Goal: Information Seeking & Learning: Learn about a topic

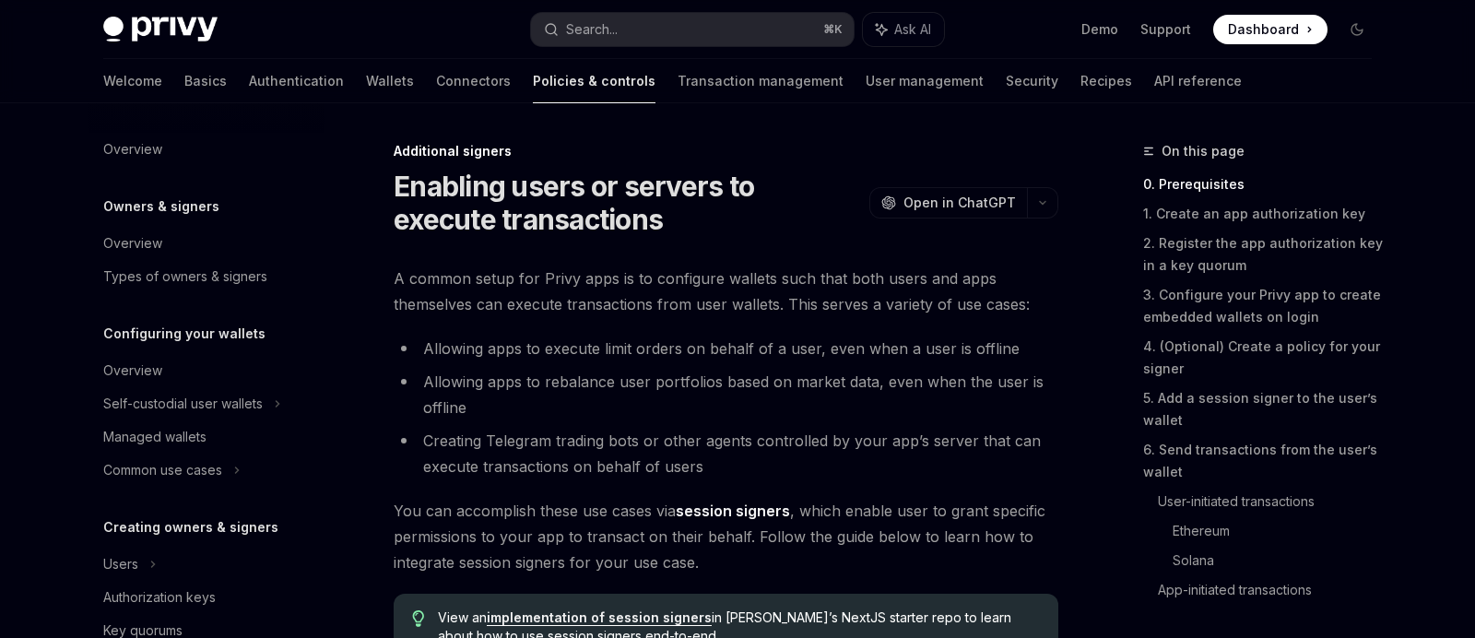
scroll to position [487, 0]
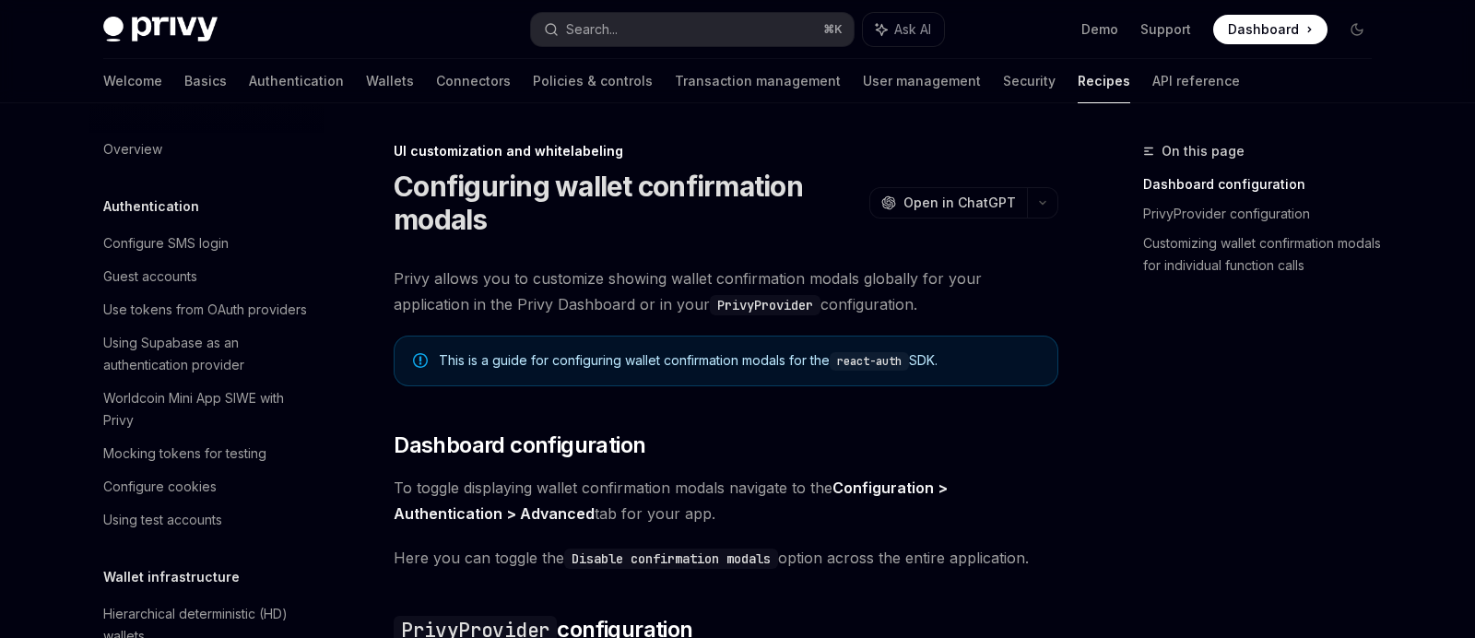
scroll to position [725, 0]
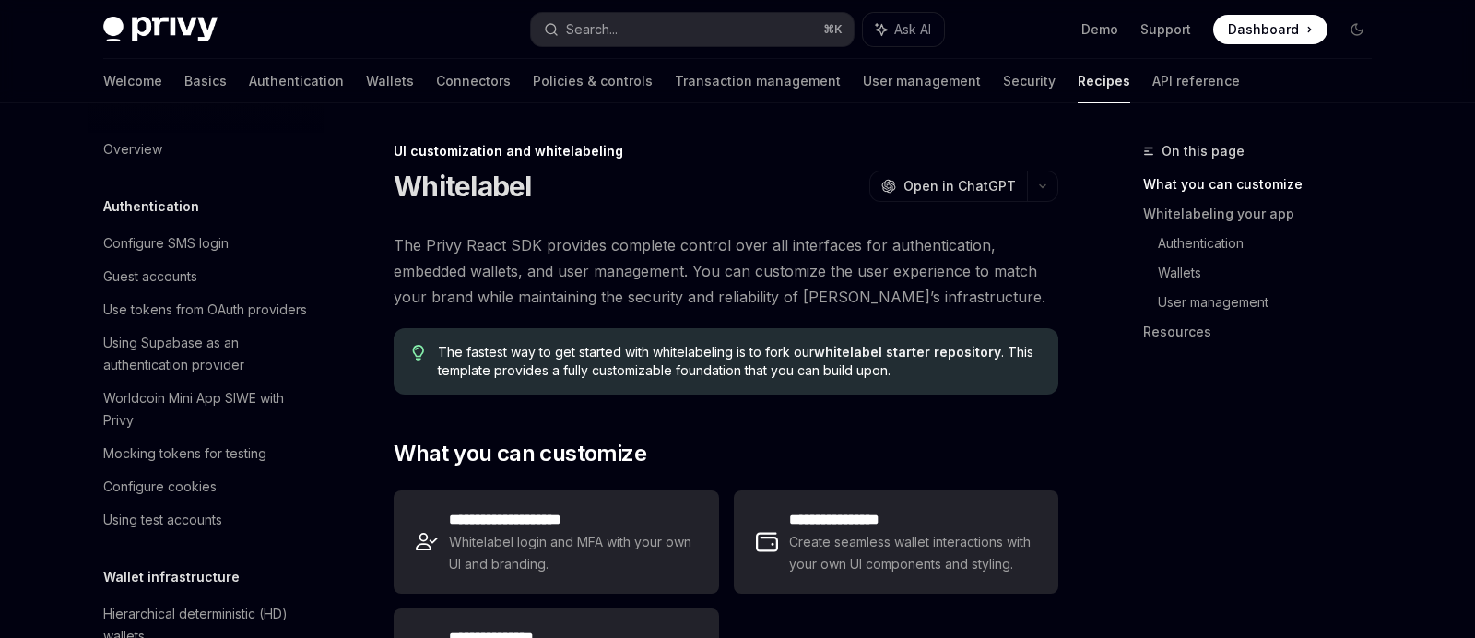
scroll to position [769, 0]
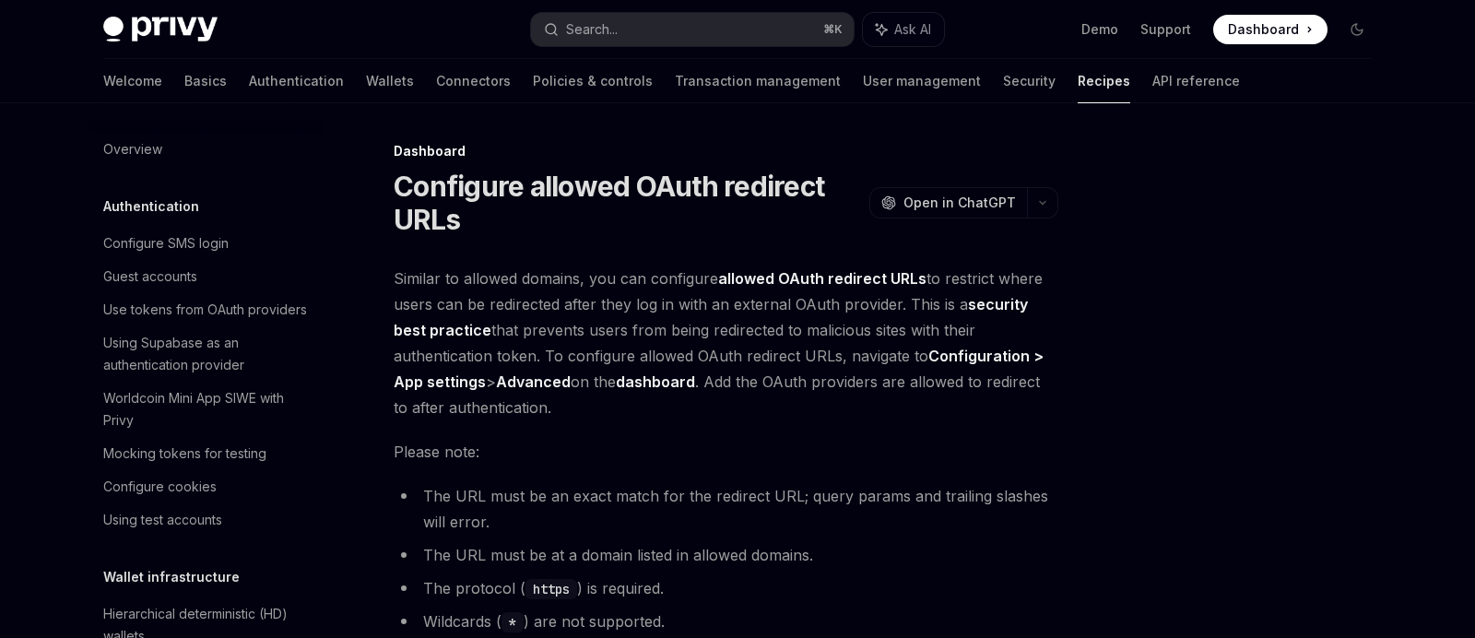
scroll to position [996, 0]
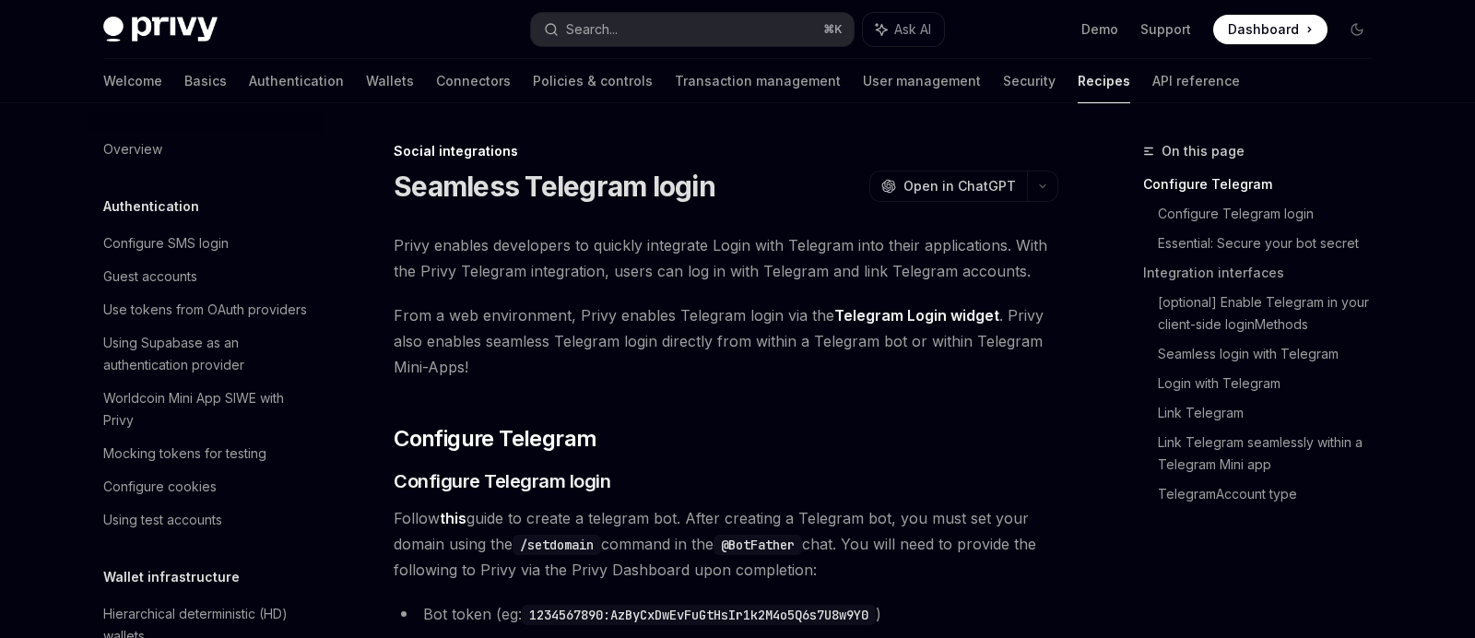
scroll to position [1223, 0]
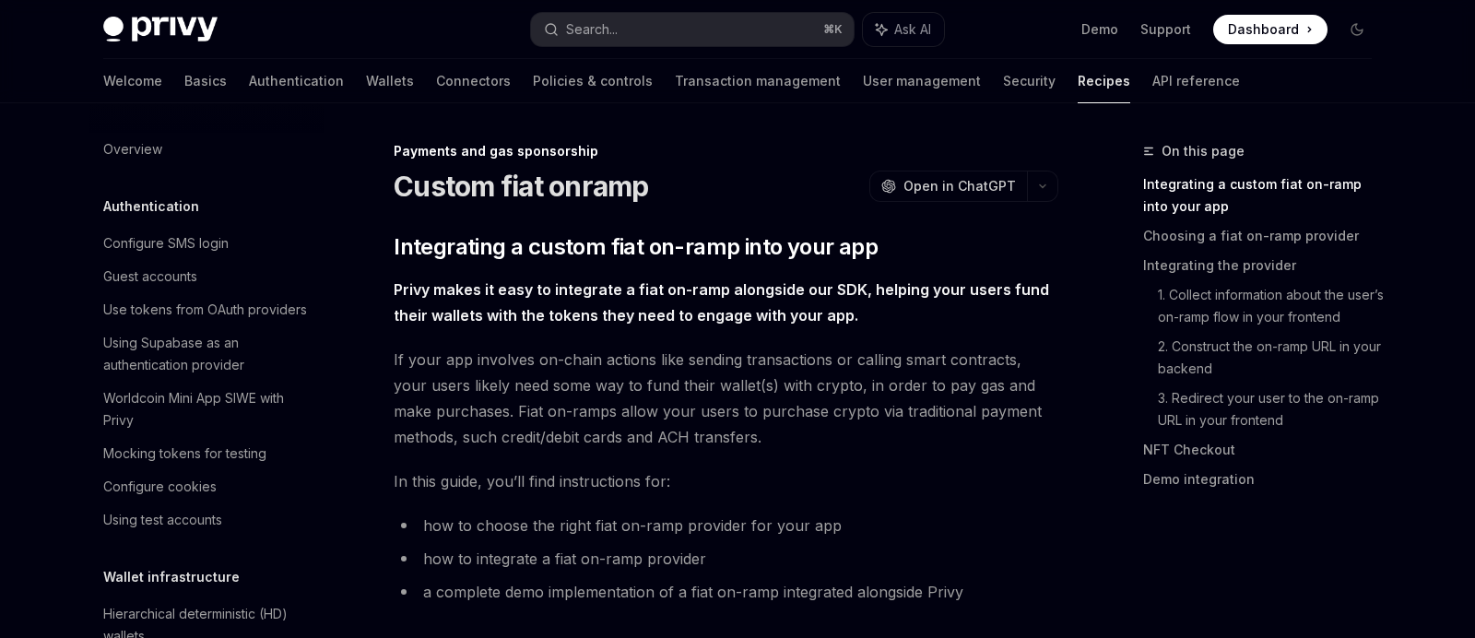
scroll to position [1383, 0]
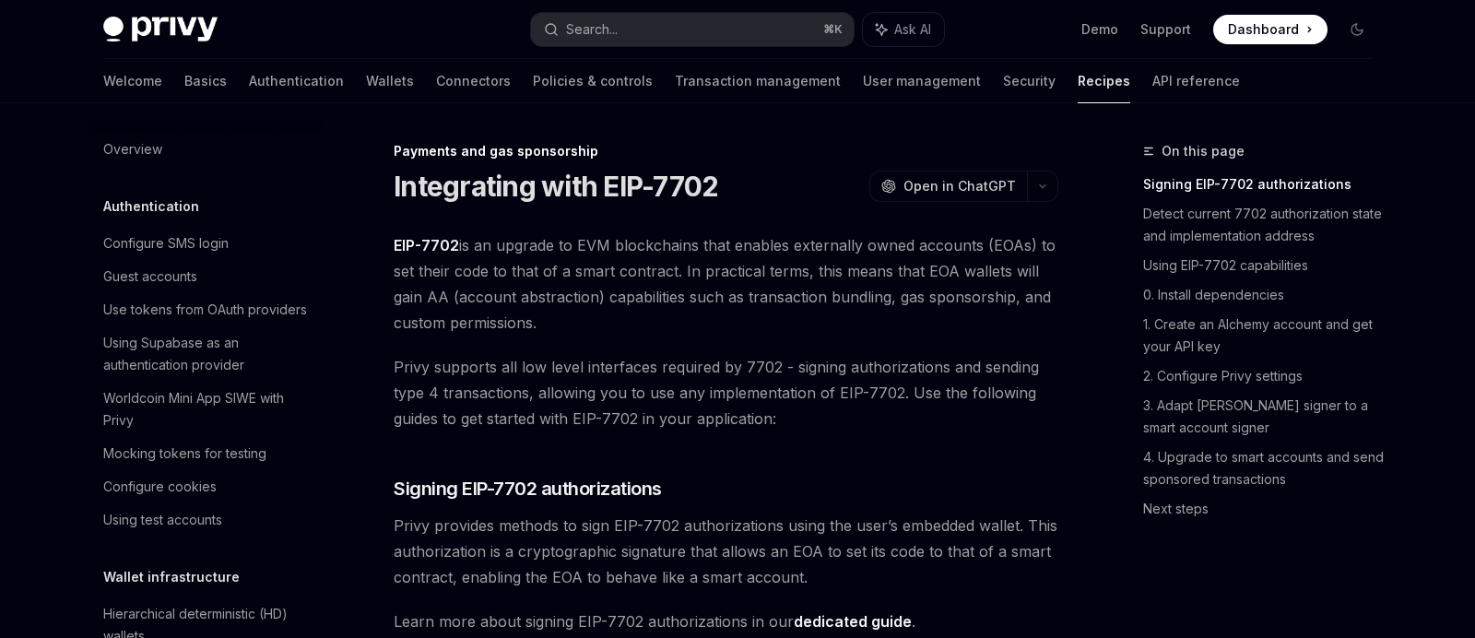
scroll to position [1538, 0]
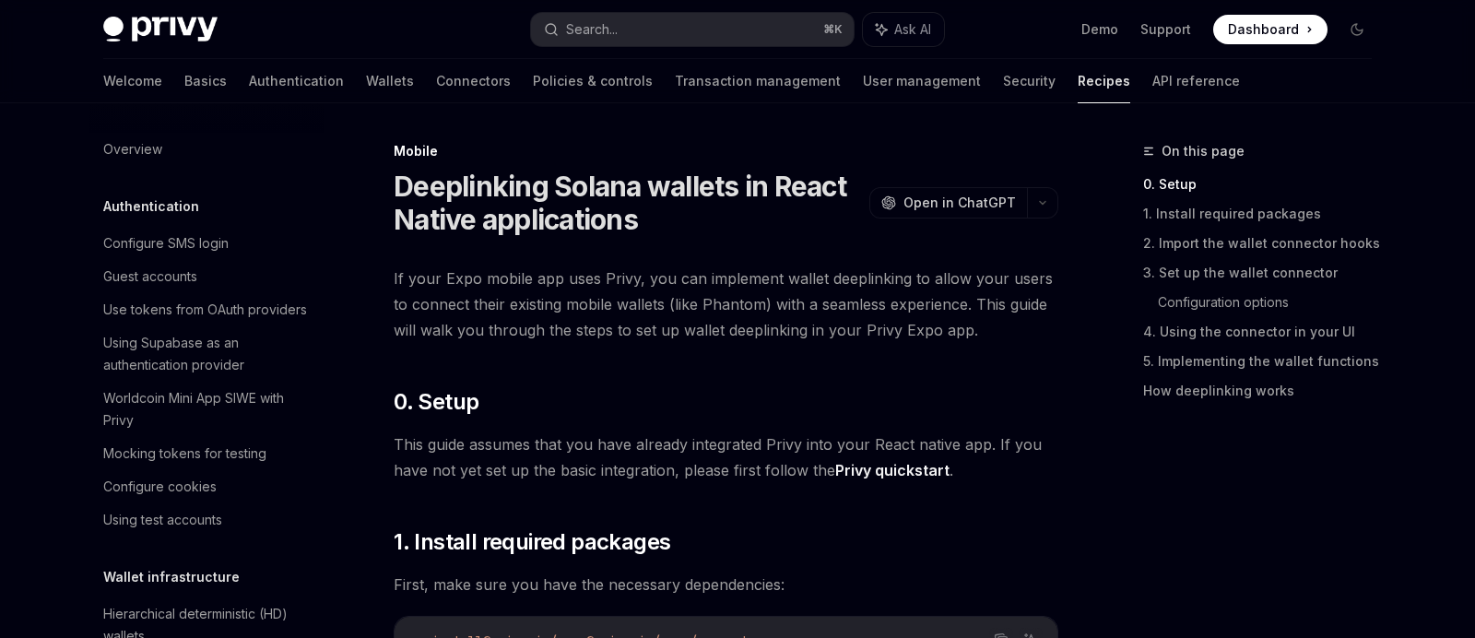
scroll to position [1991, 0]
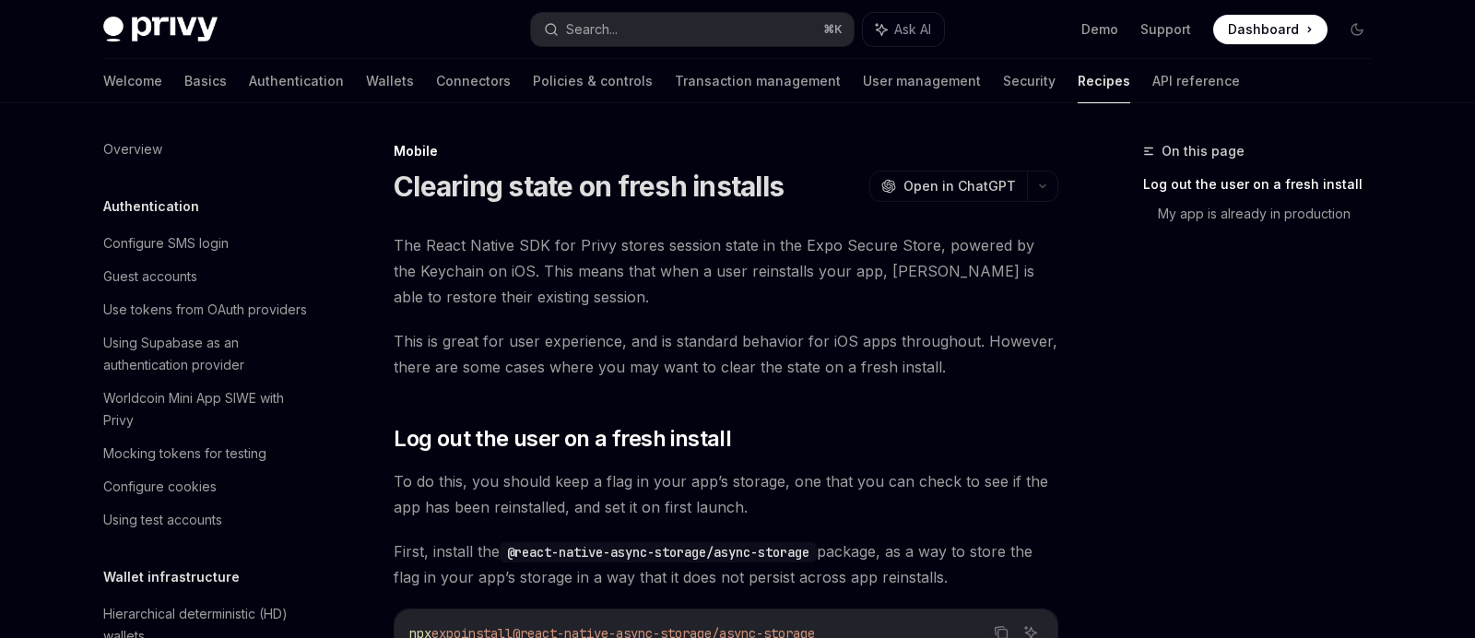
scroll to position [2036, 0]
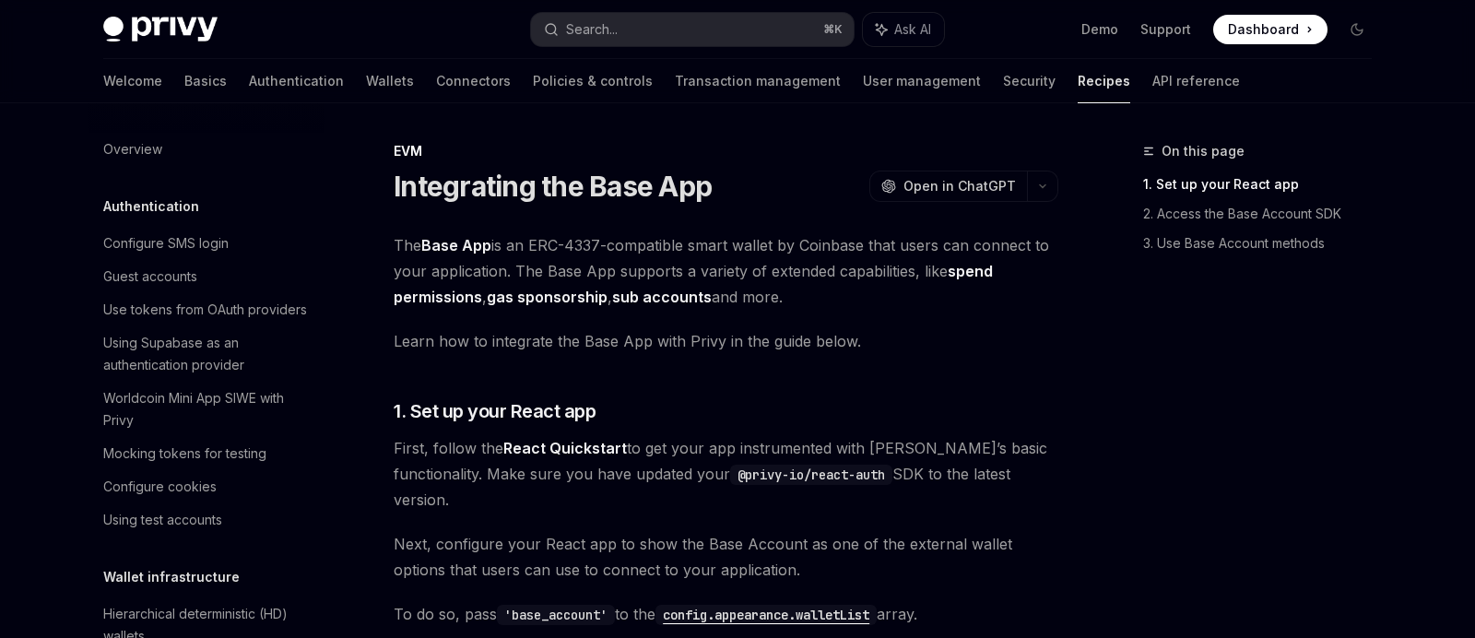
scroll to position [2323, 0]
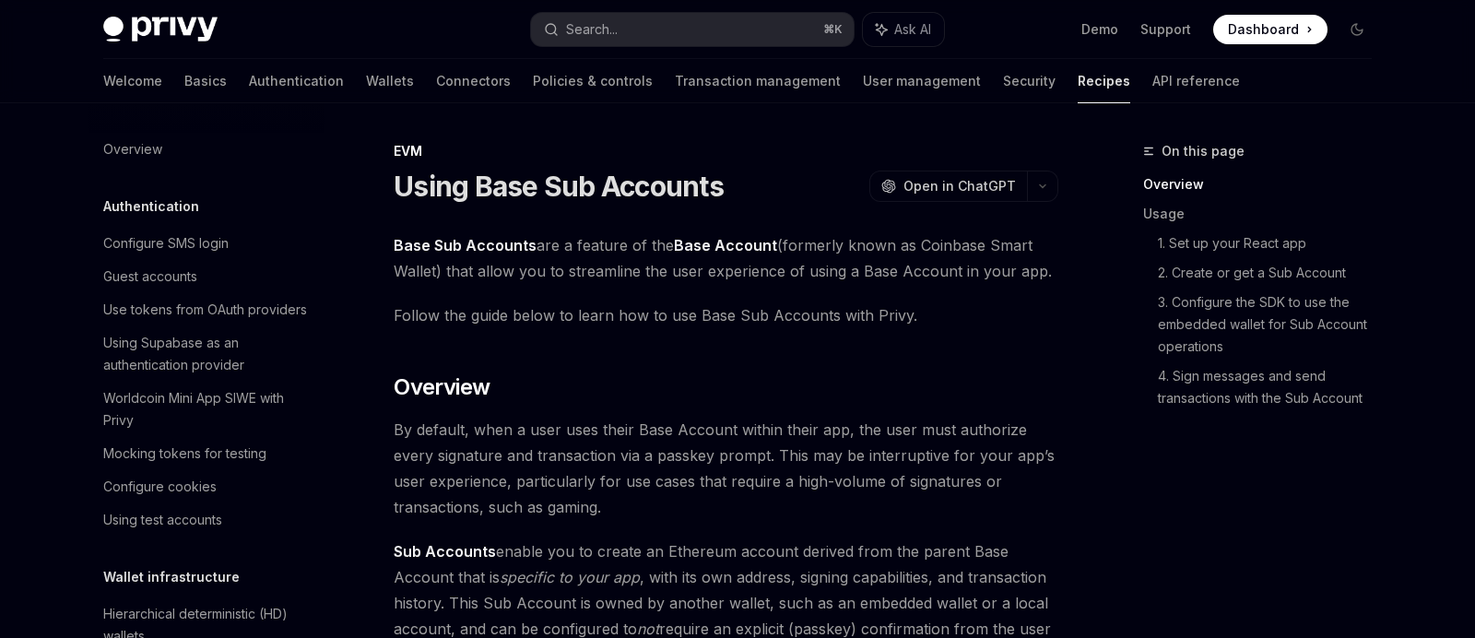
scroll to position [2357, 0]
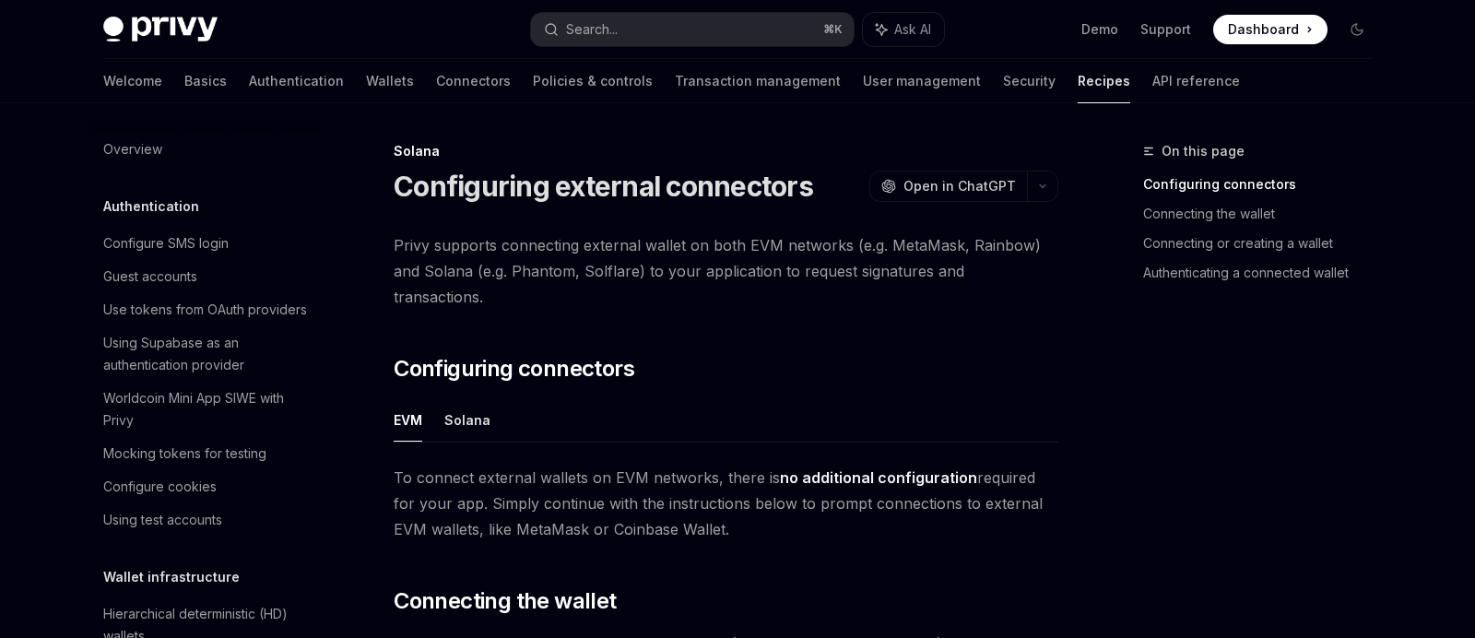
scroll to position [2574, 0]
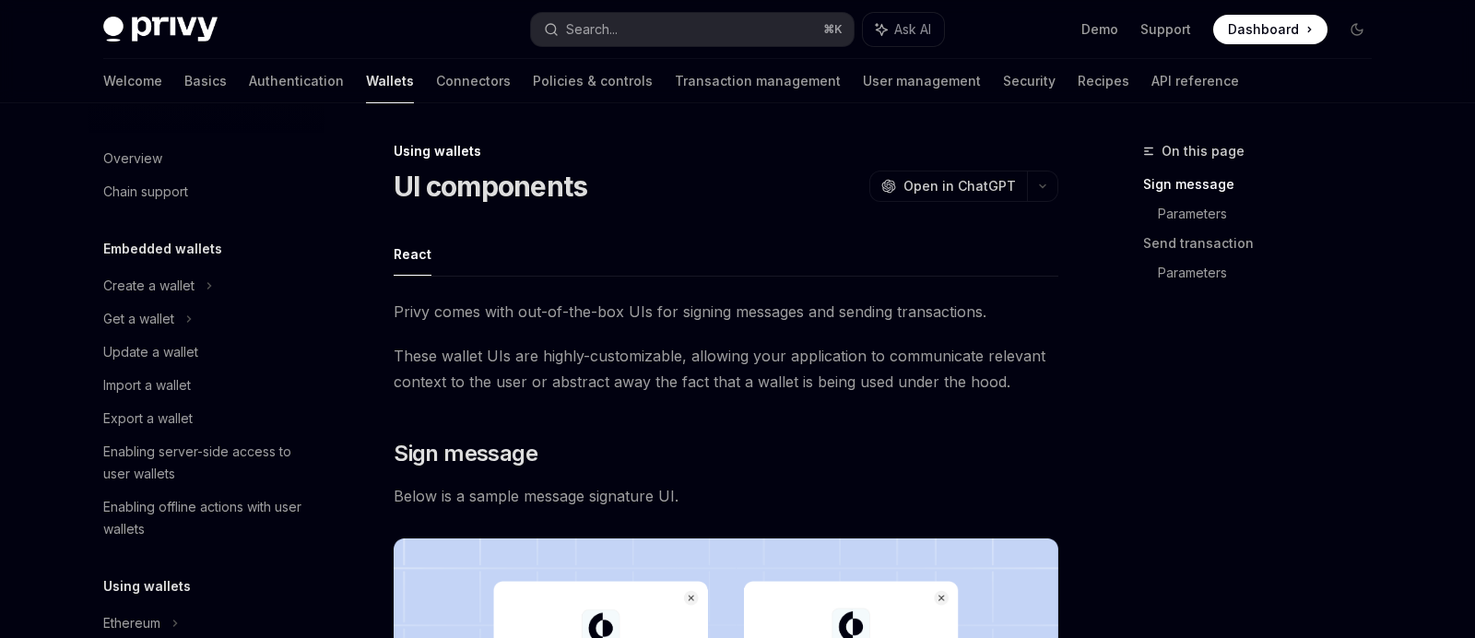
scroll to position [419, 0]
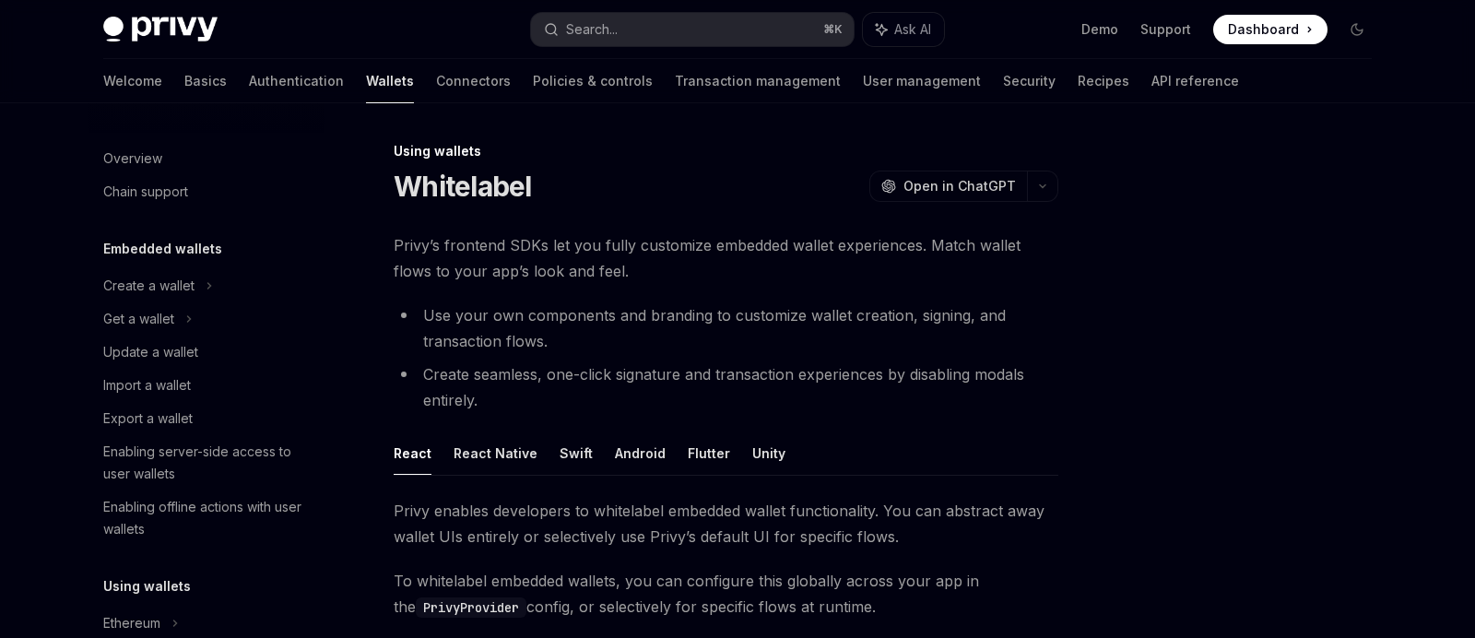
scroll to position [452, 0]
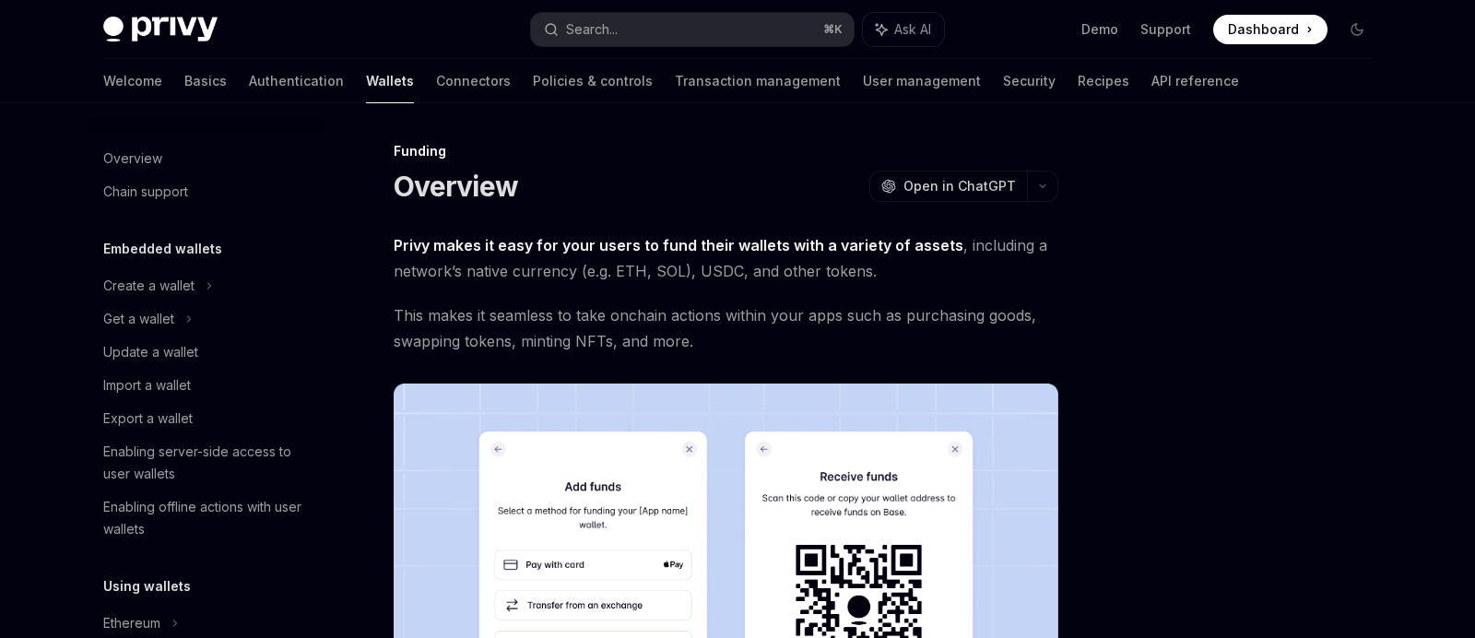
scroll to position [546, 0]
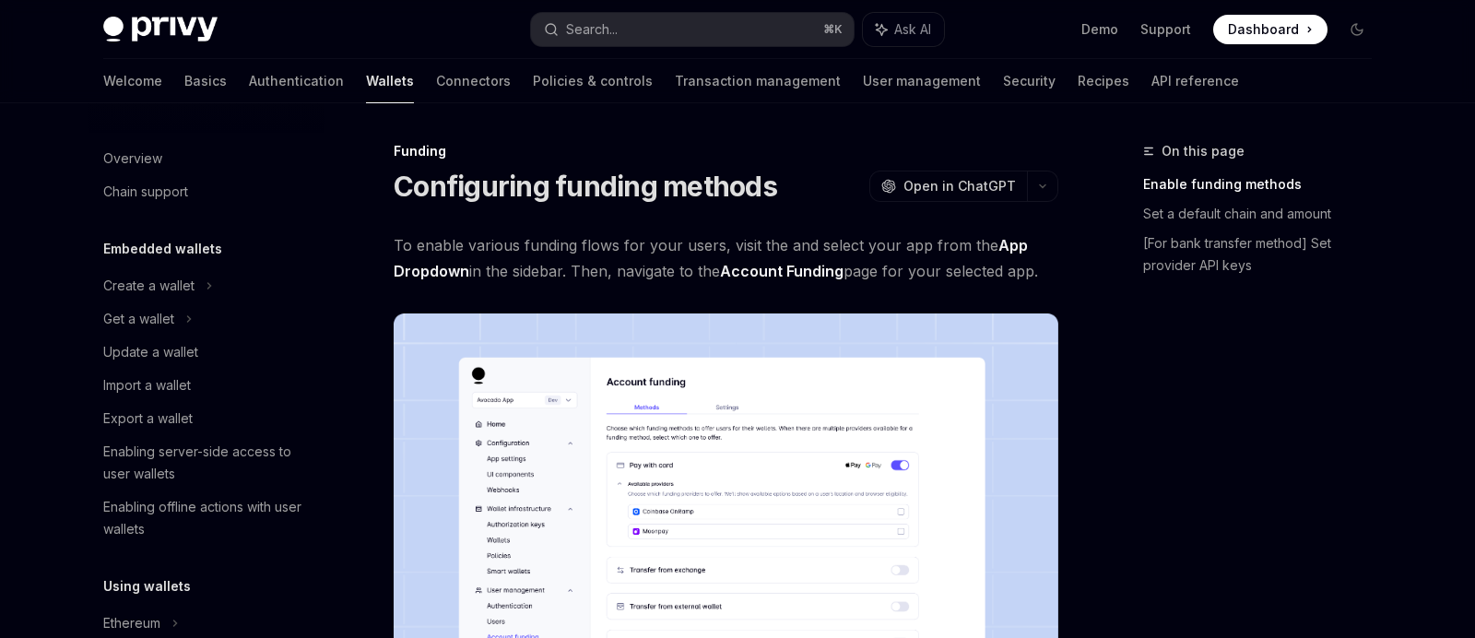
scroll to position [612, 0]
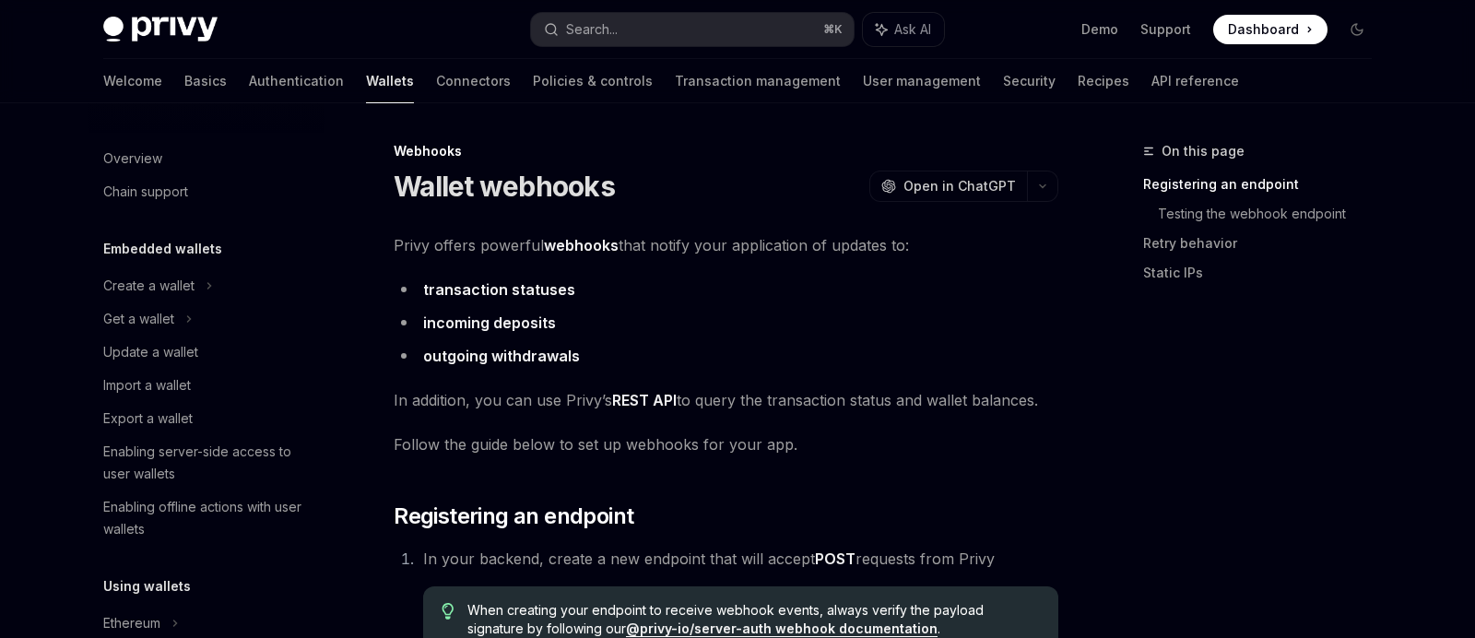
scroll to position [739, 0]
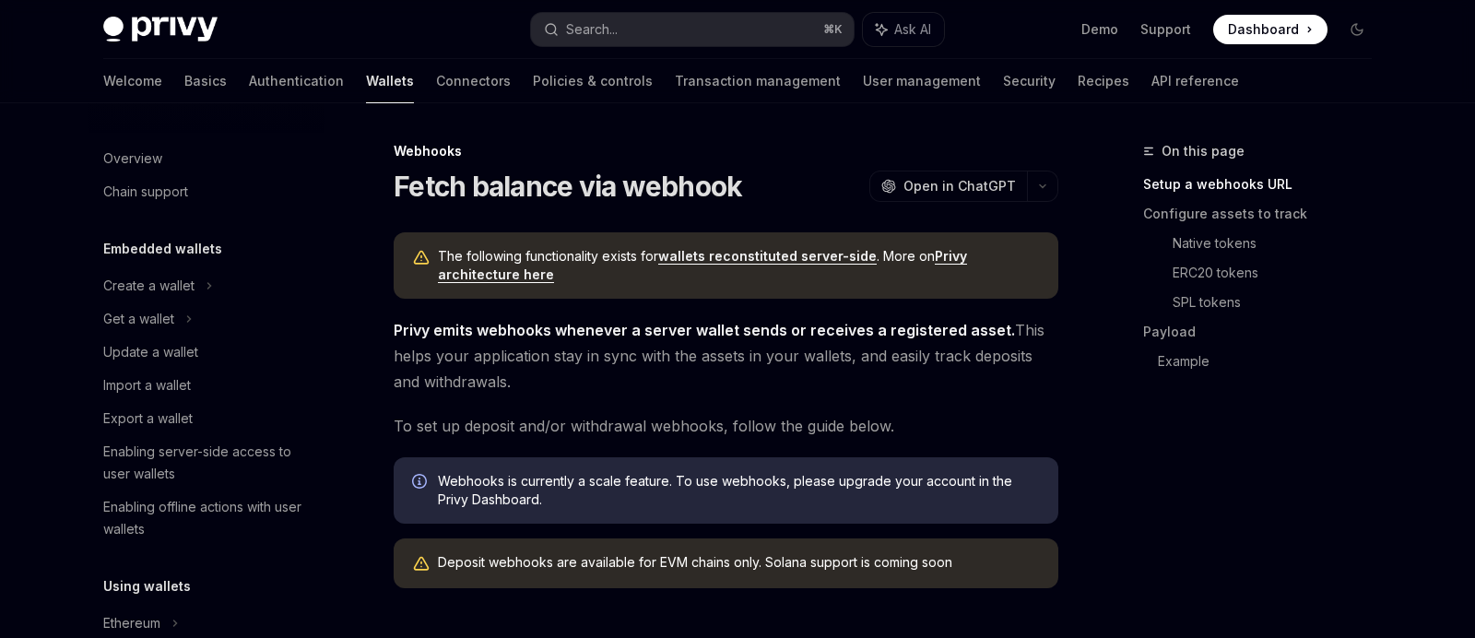
scroll to position [773, 0]
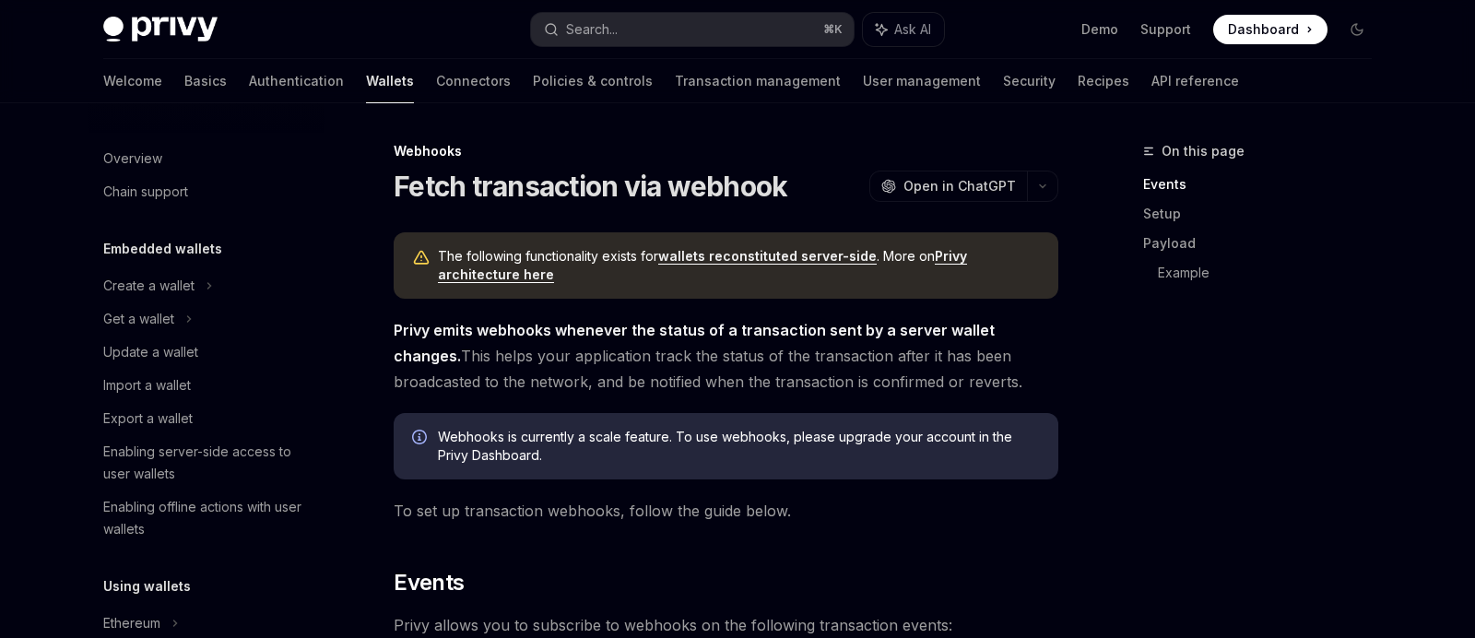
scroll to position [806, 0]
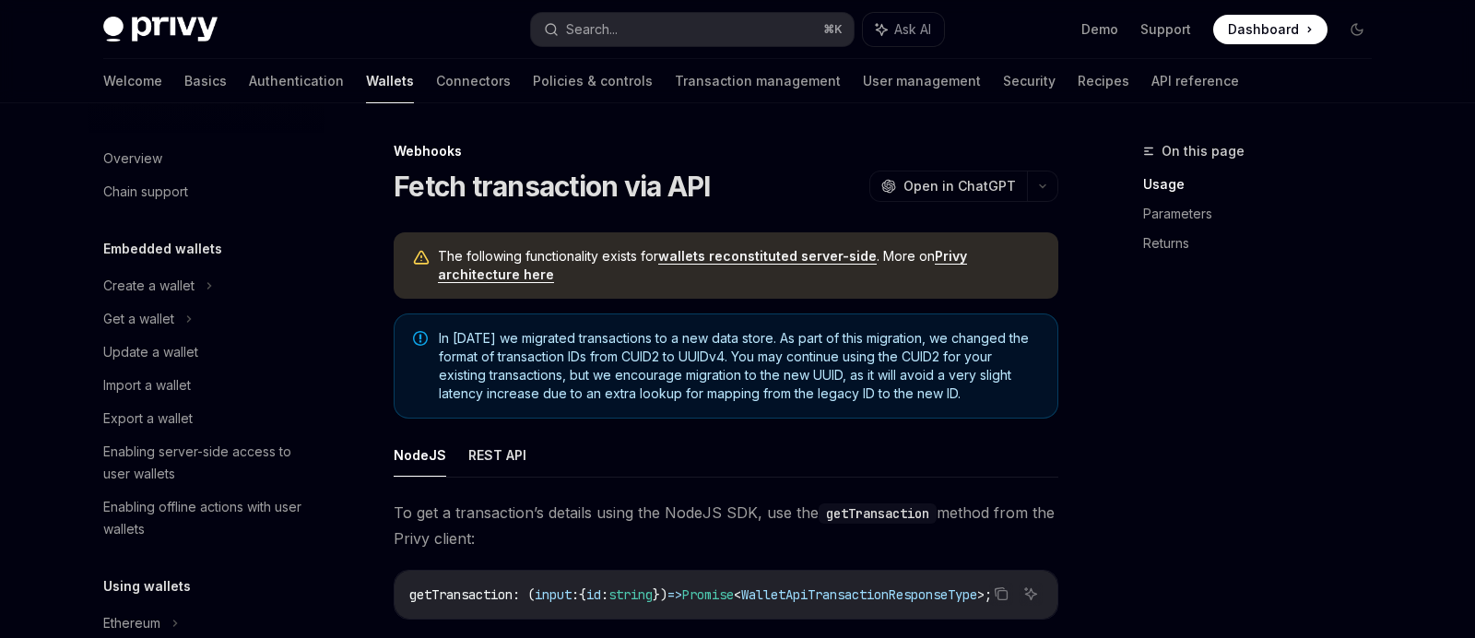
scroll to position [839, 0]
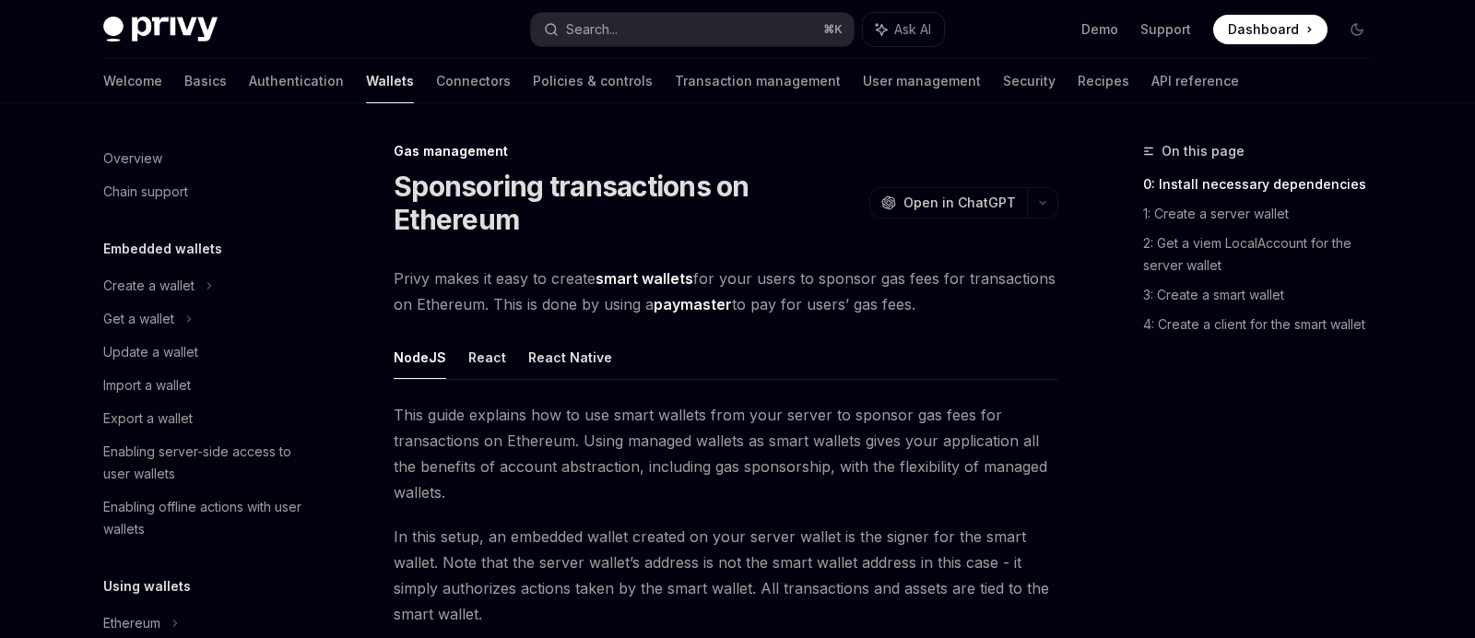
scroll to position [944, 0]
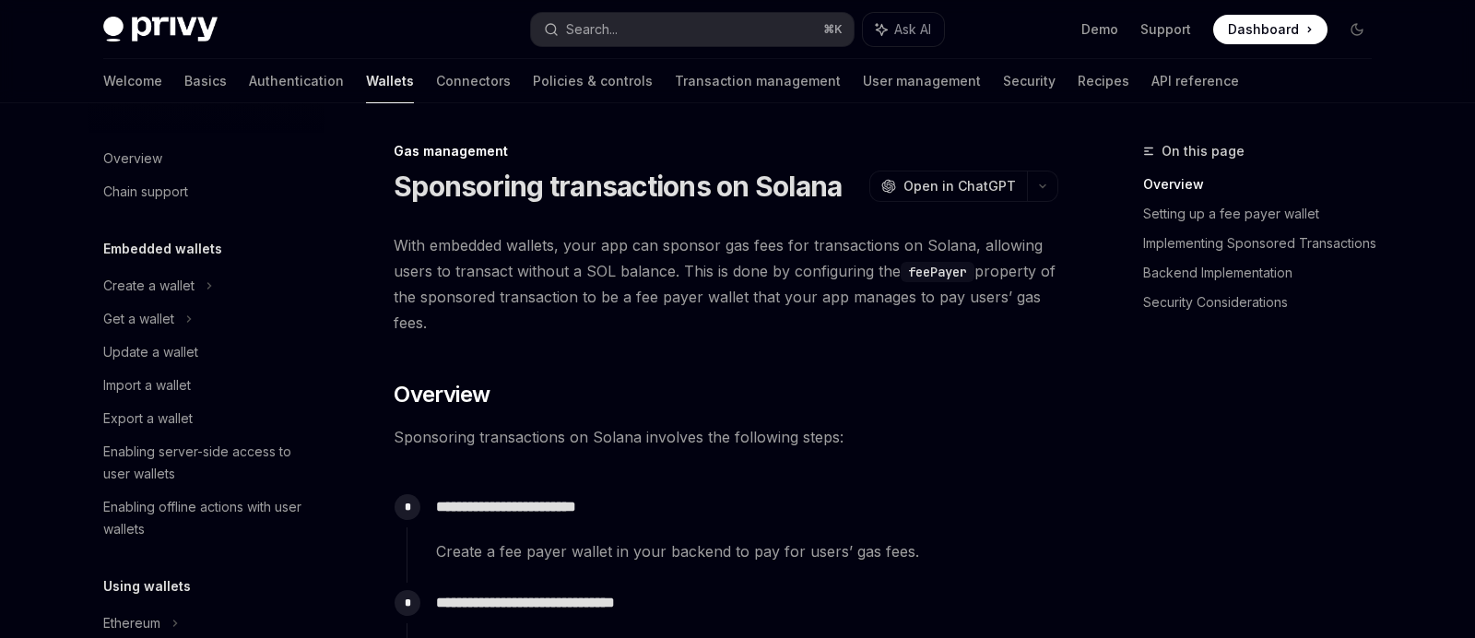
scroll to position [957, 0]
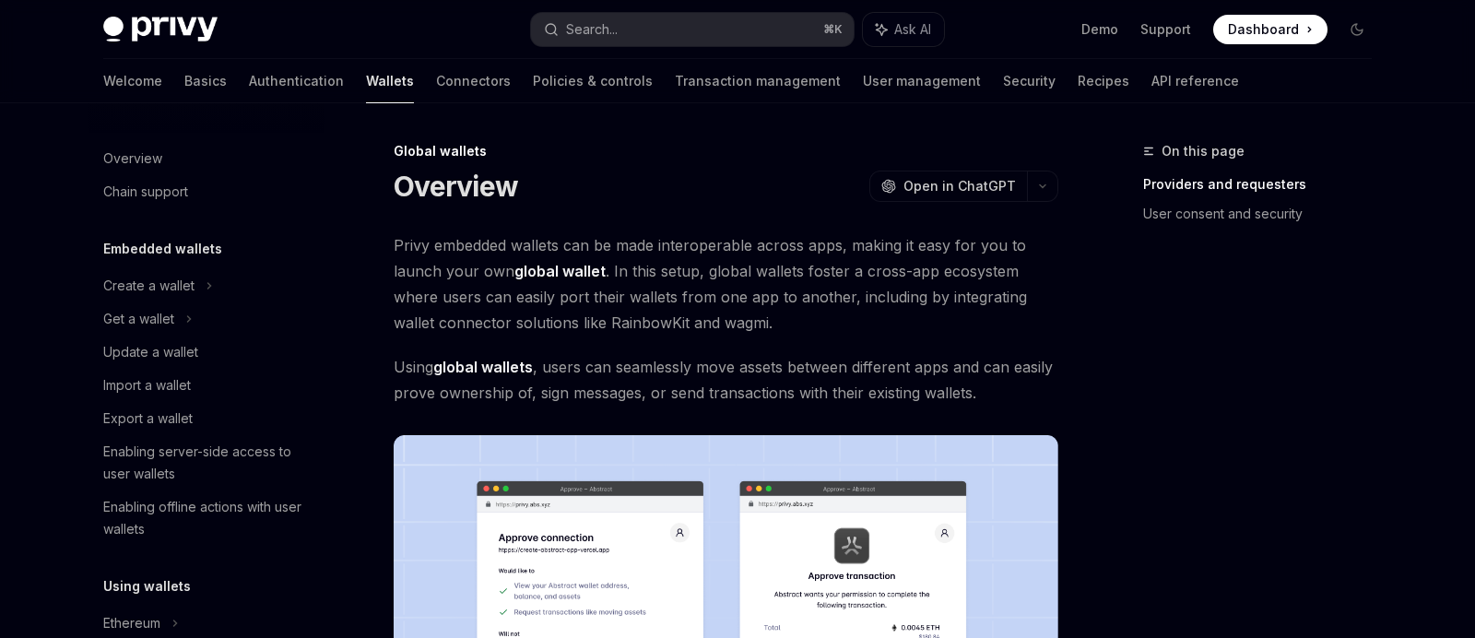
scroll to position [957, 0]
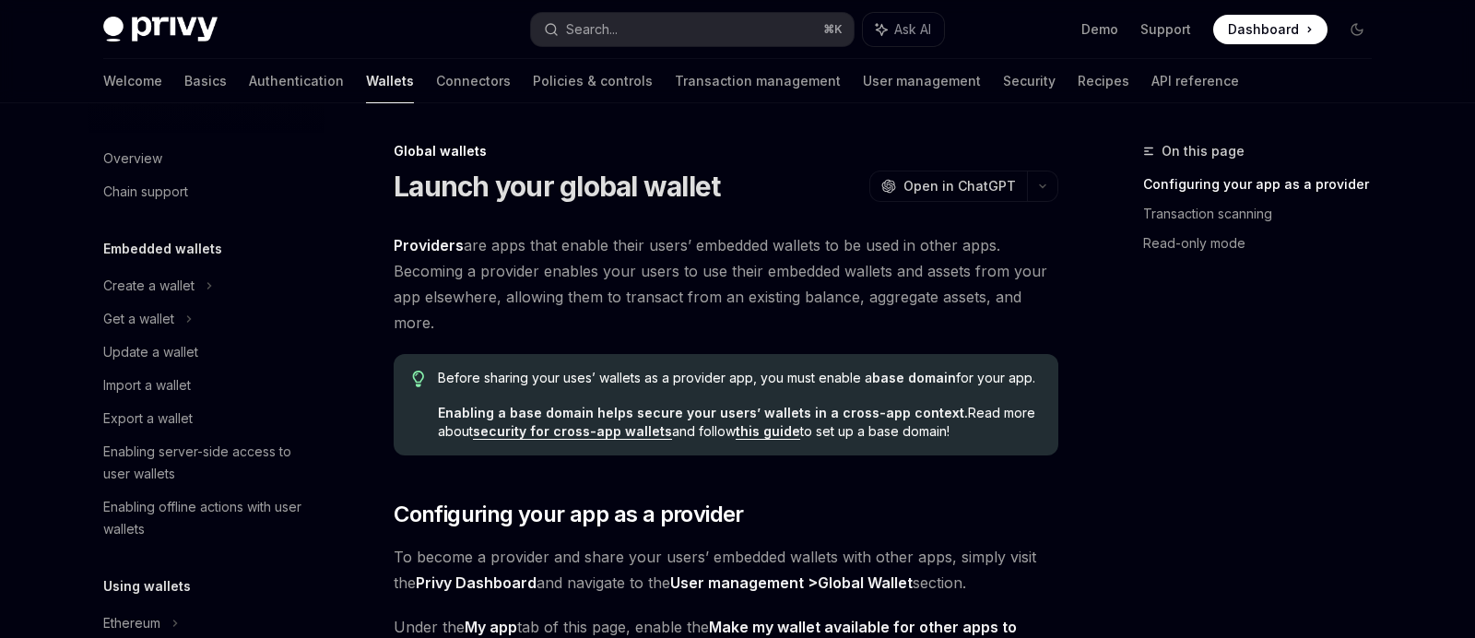
scroll to position [957, 0]
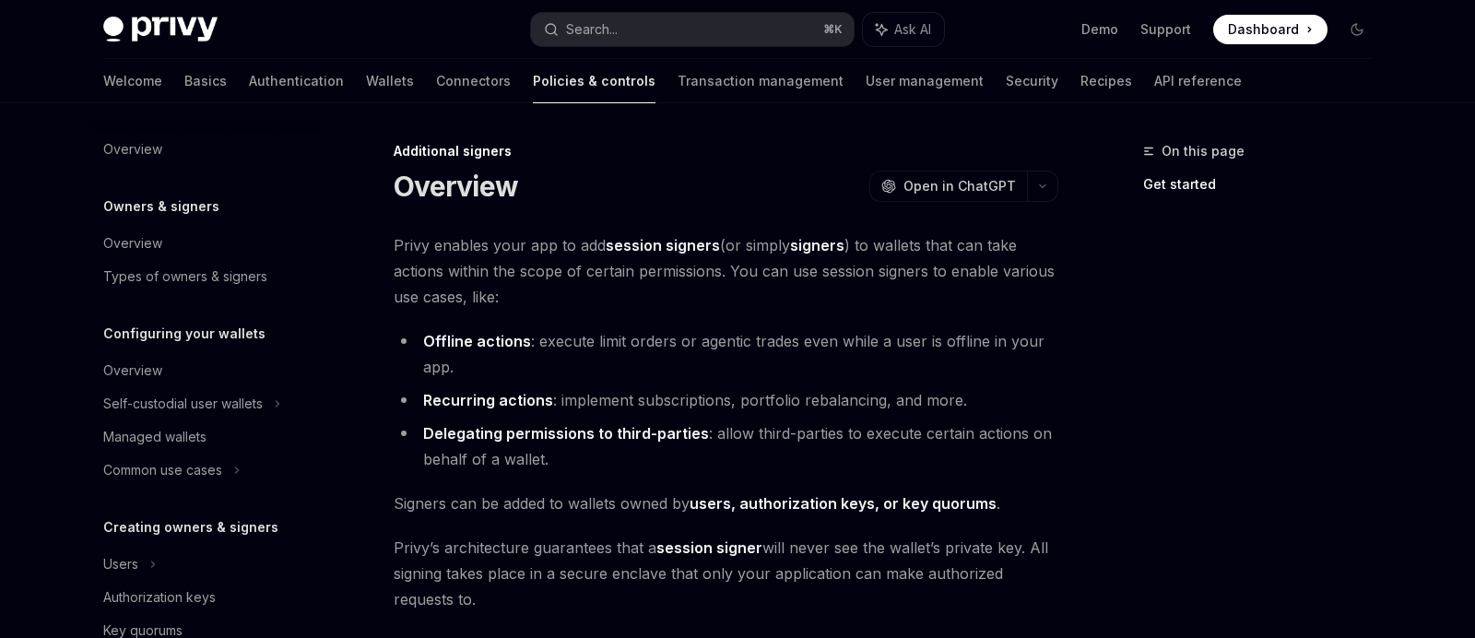
scroll to position [454, 0]
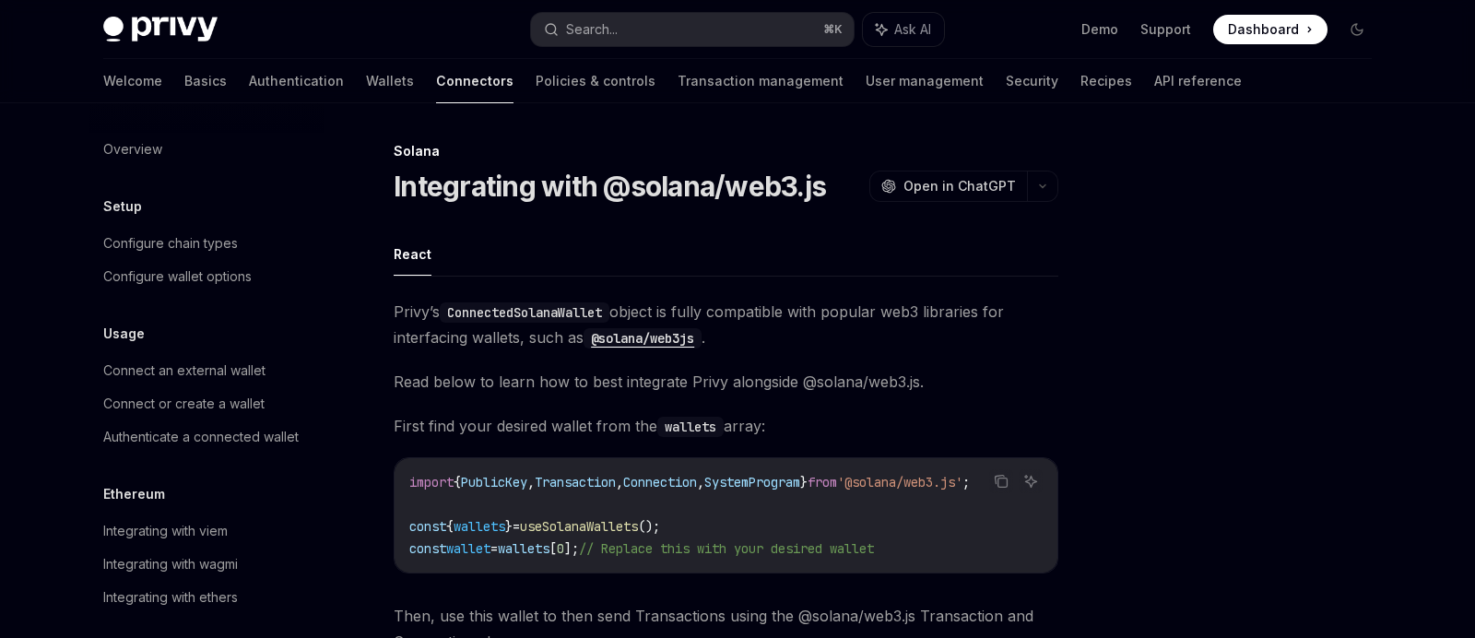
scroll to position [107, 0]
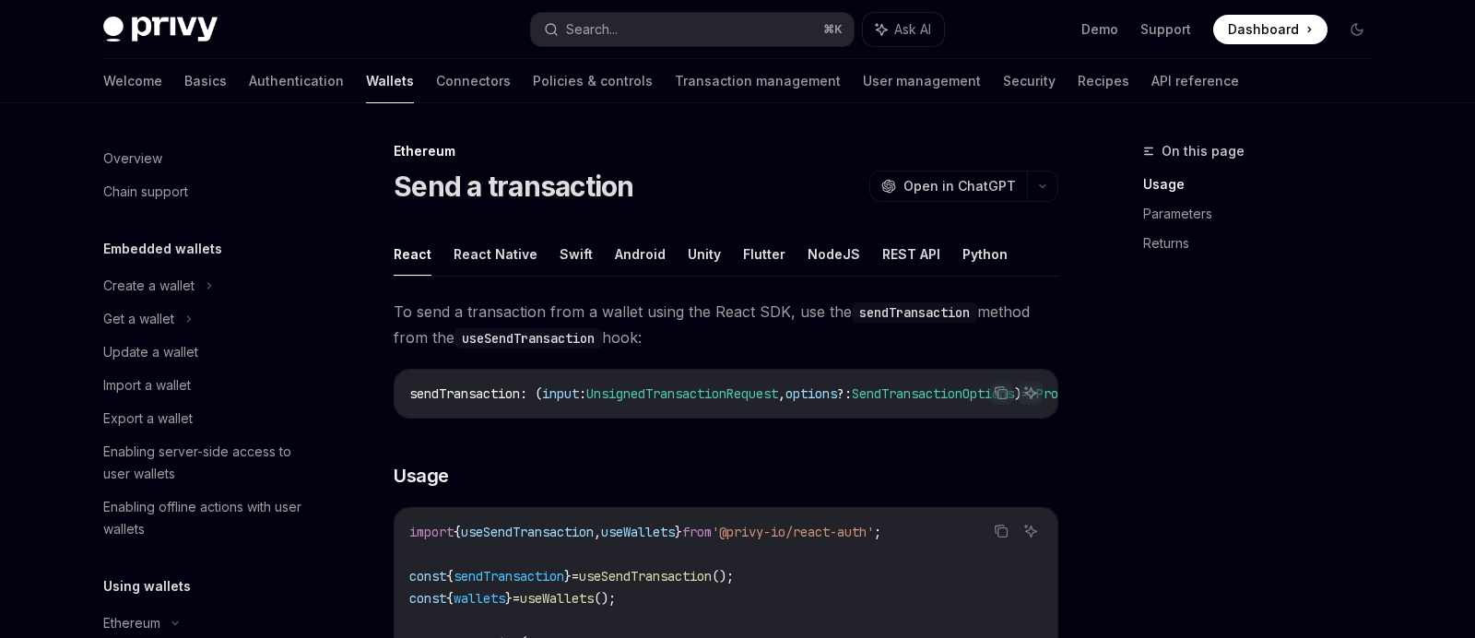
scroll to position [286, 0]
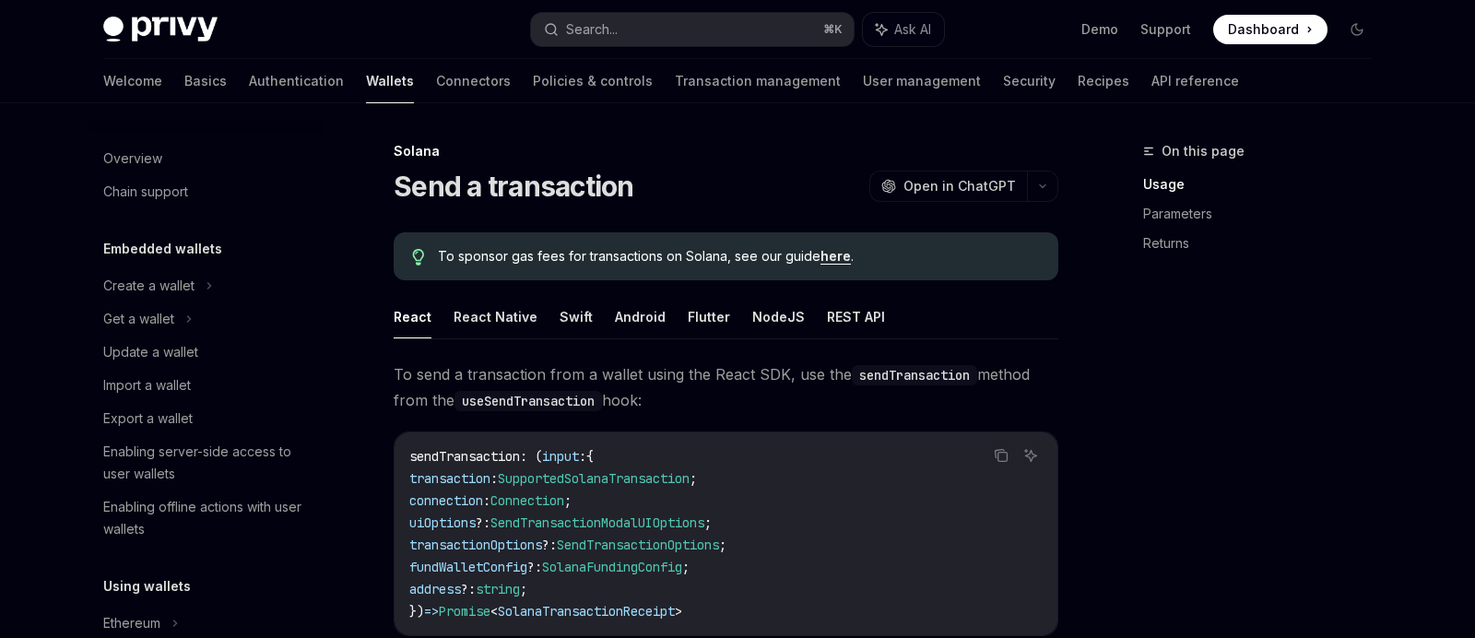
scroll to position [352, 0]
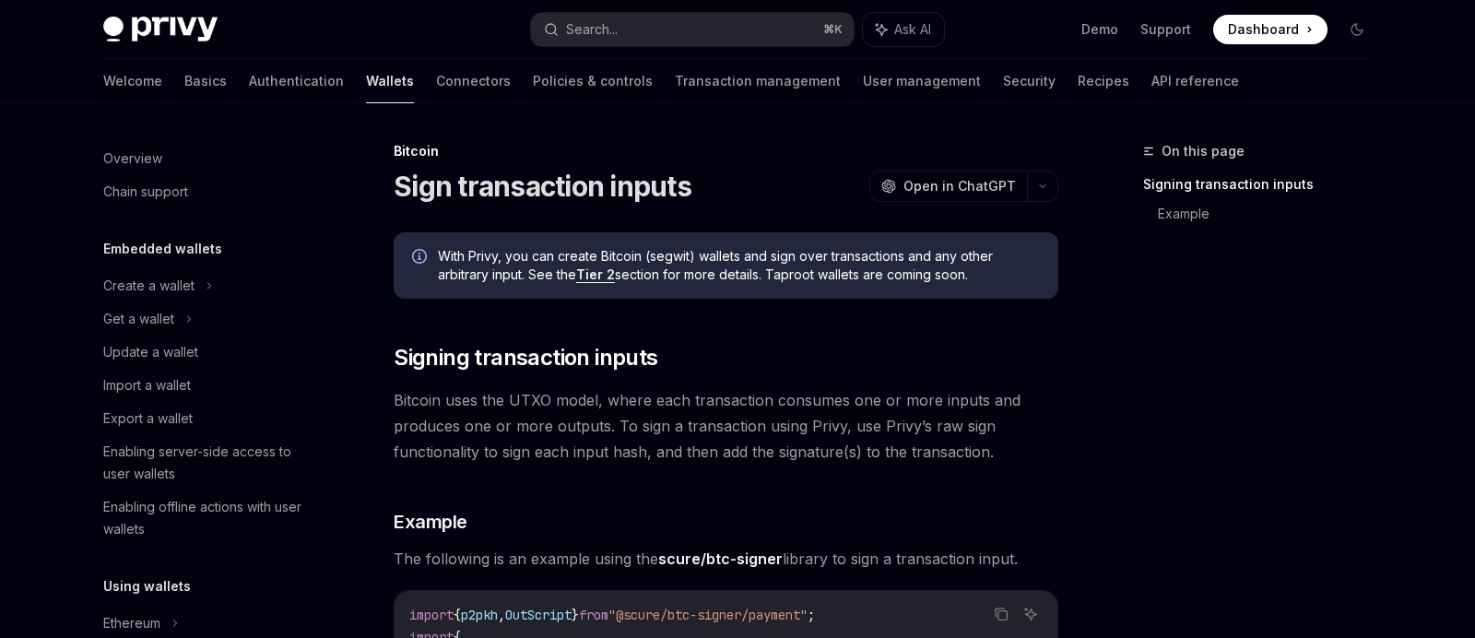
scroll to position [352, 0]
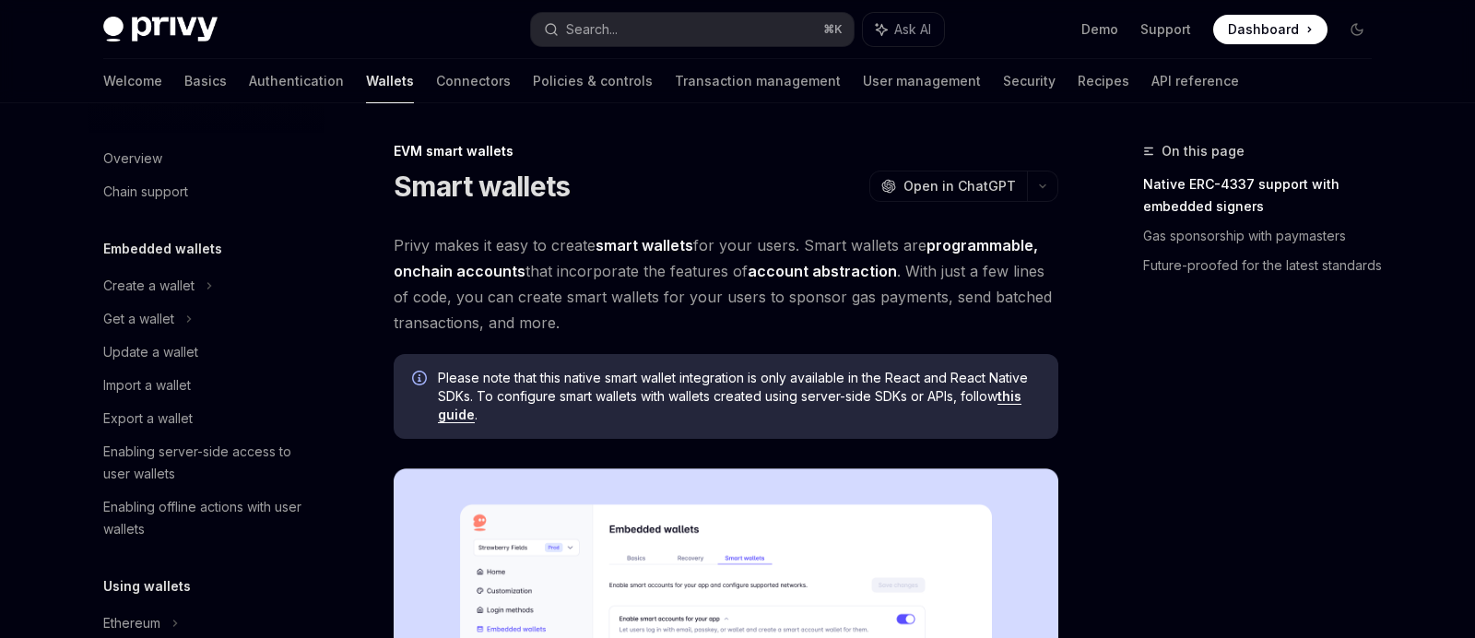
scroll to position [419, 0]
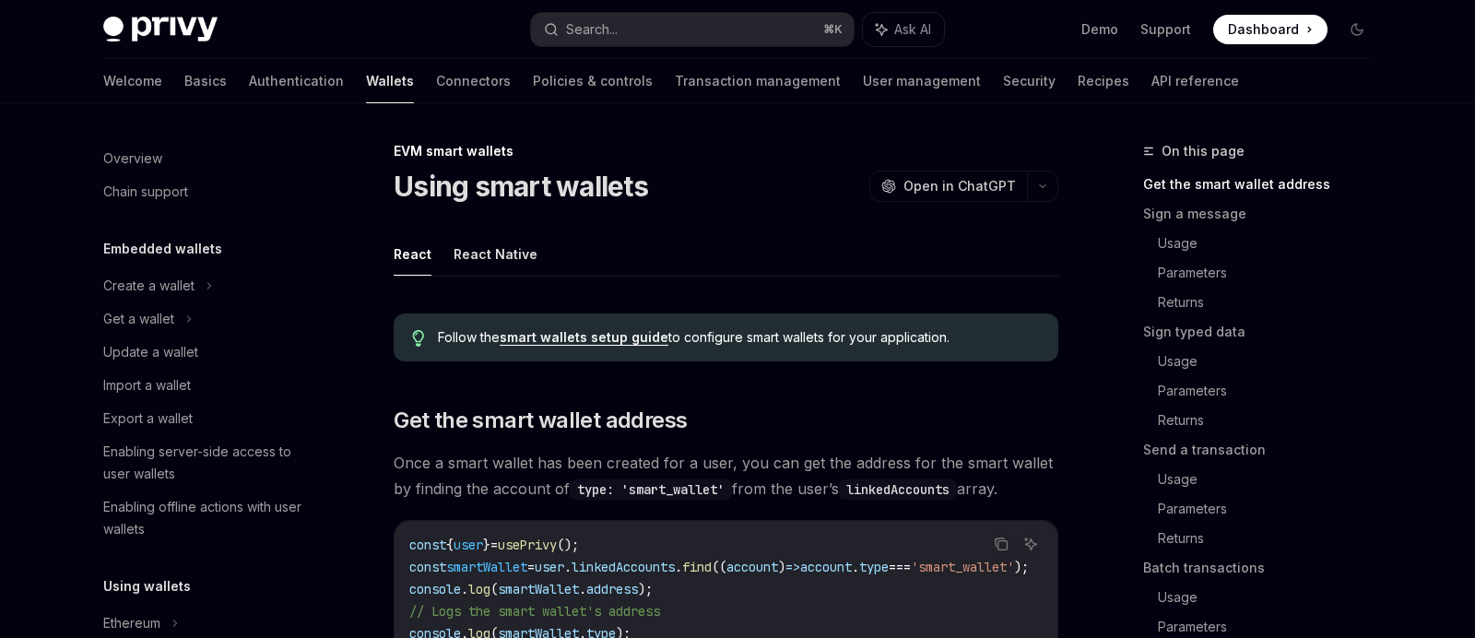
scroll to position [485, 0]
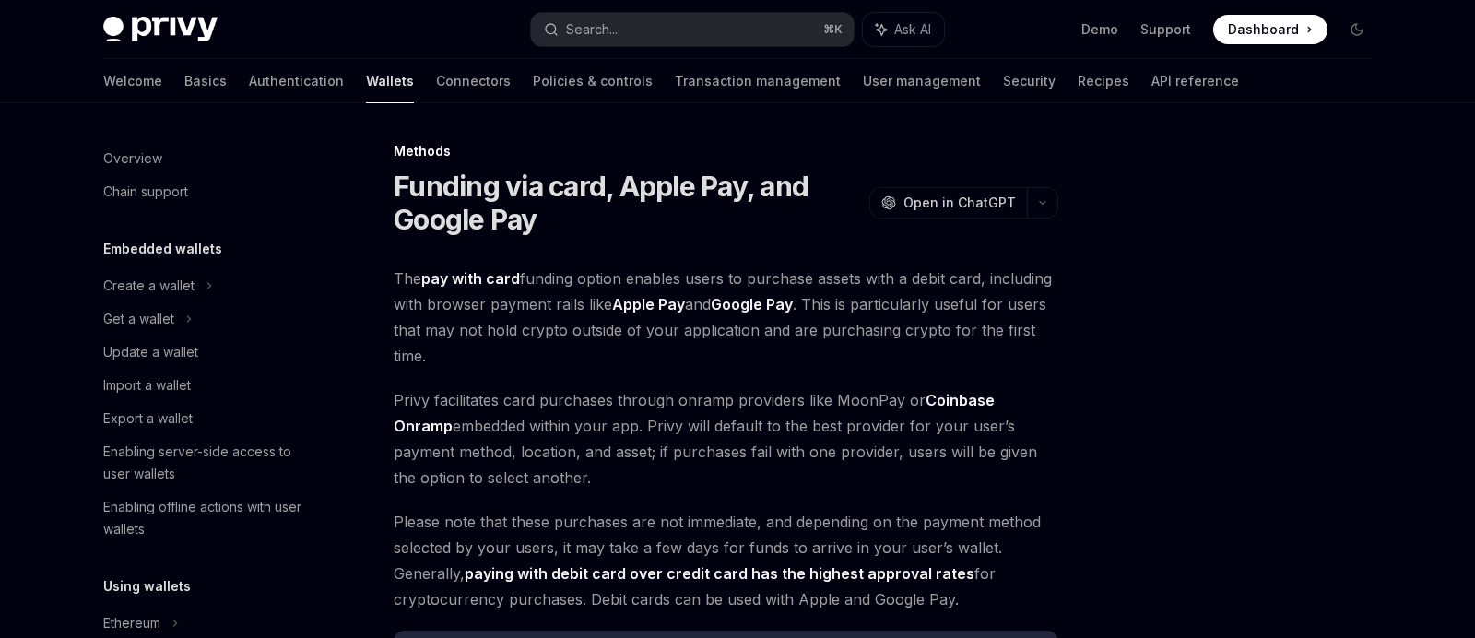
scroll to position [623, 0]
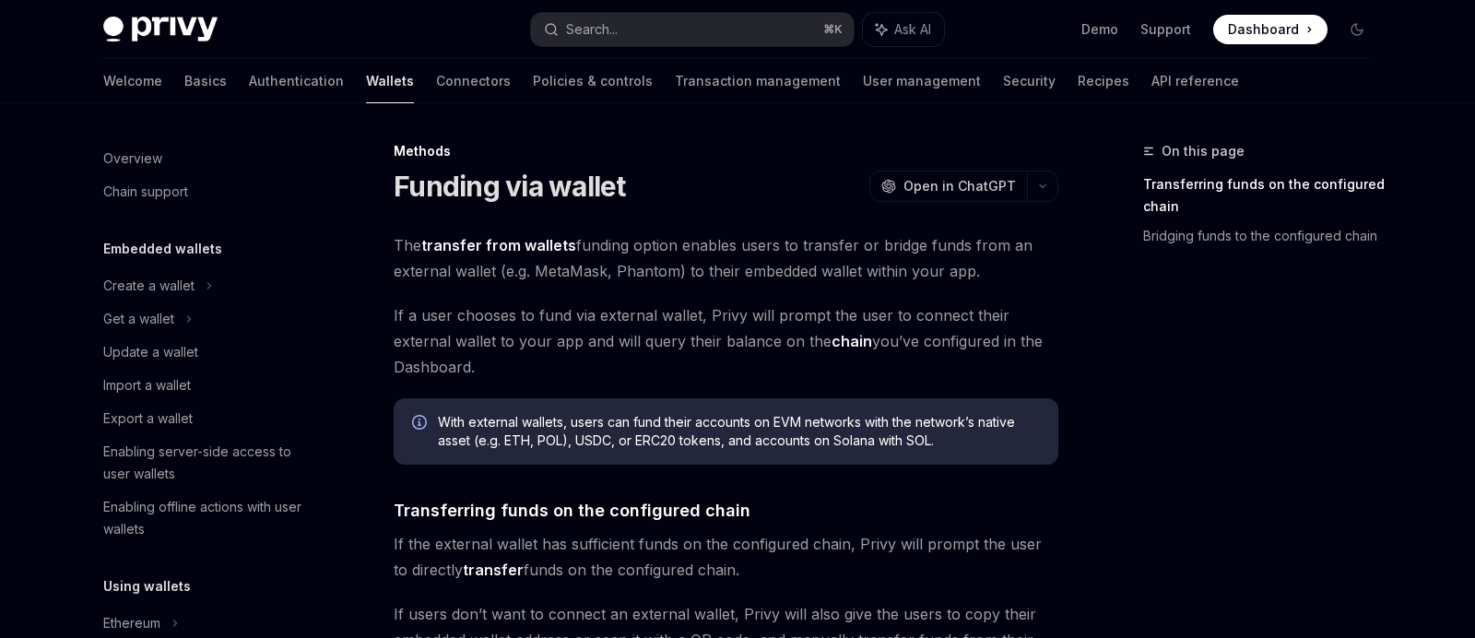
scroll to position [668, 0]
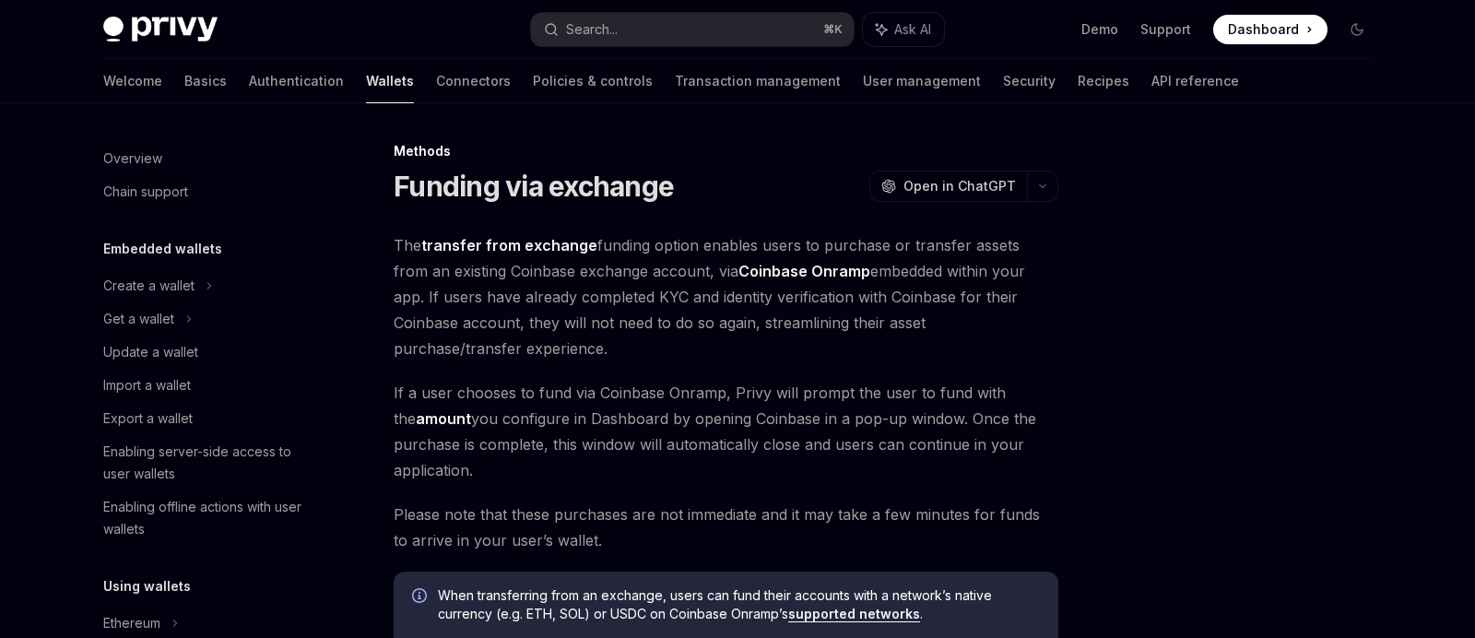
scroll to position [701, 0]
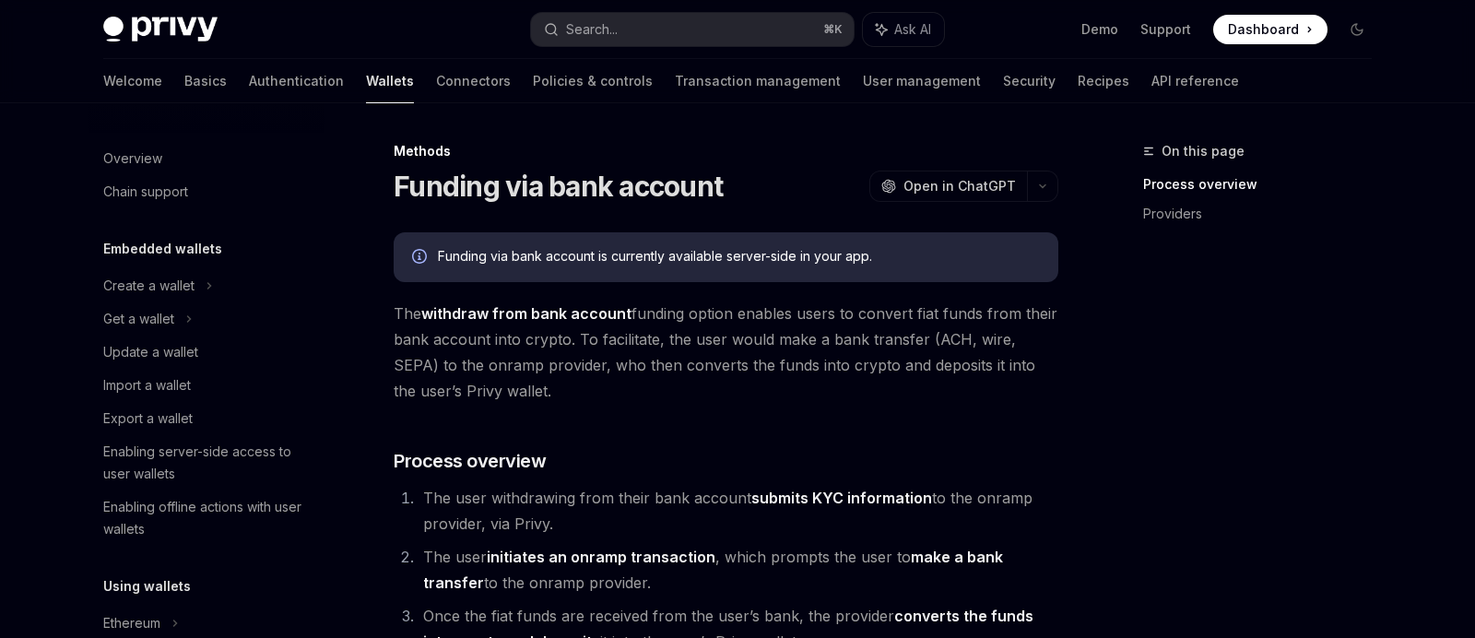
scroll to position [734, 0]
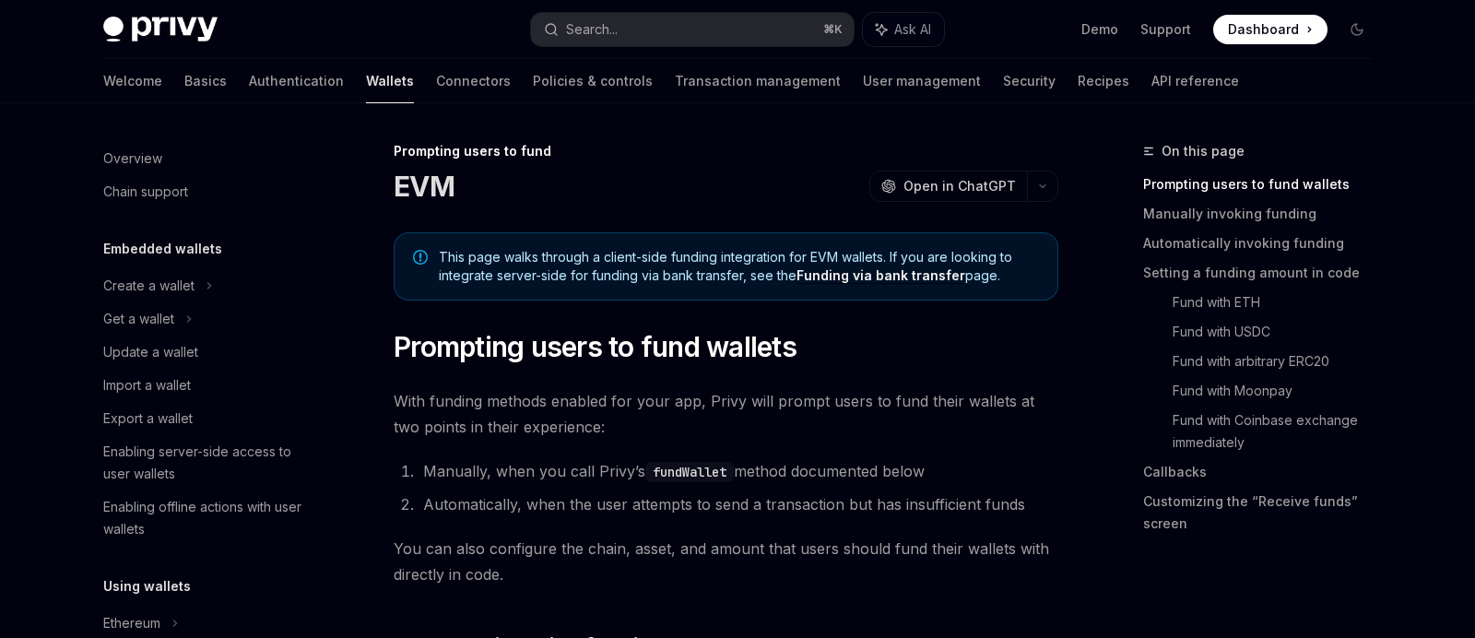
scroll to position [679, 0]
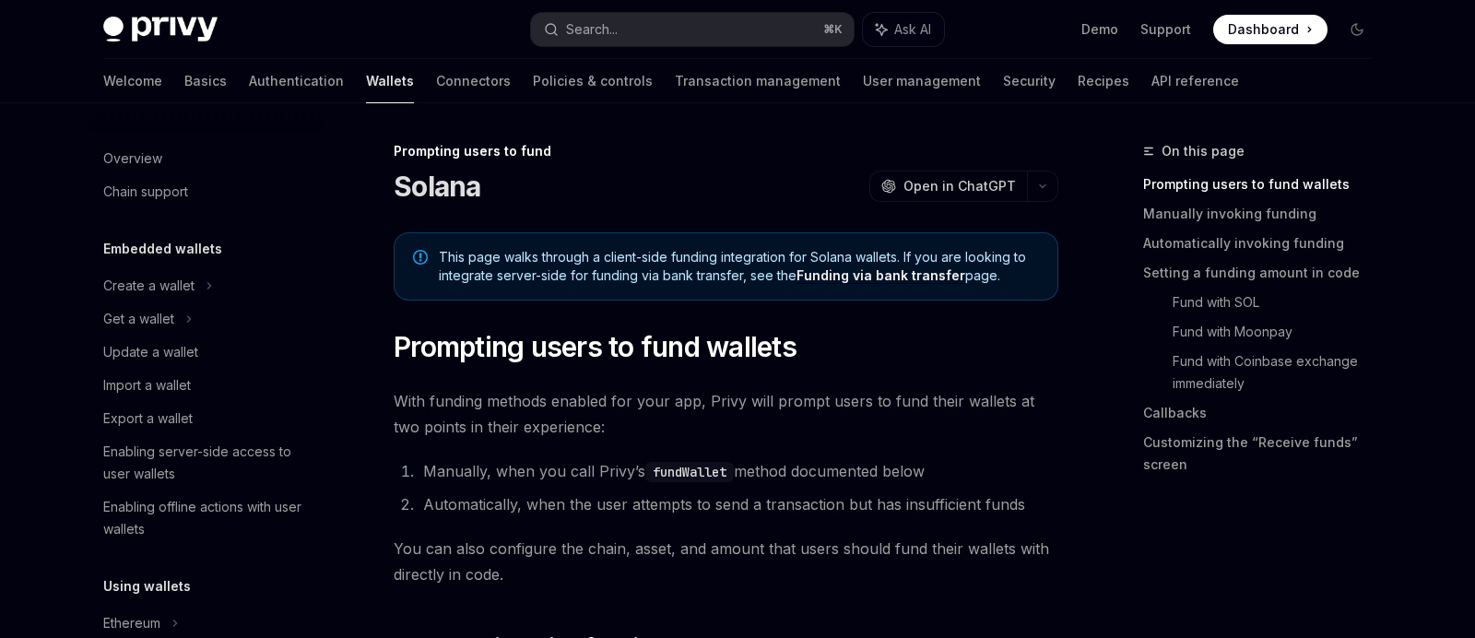
scroll to position [712, 0]
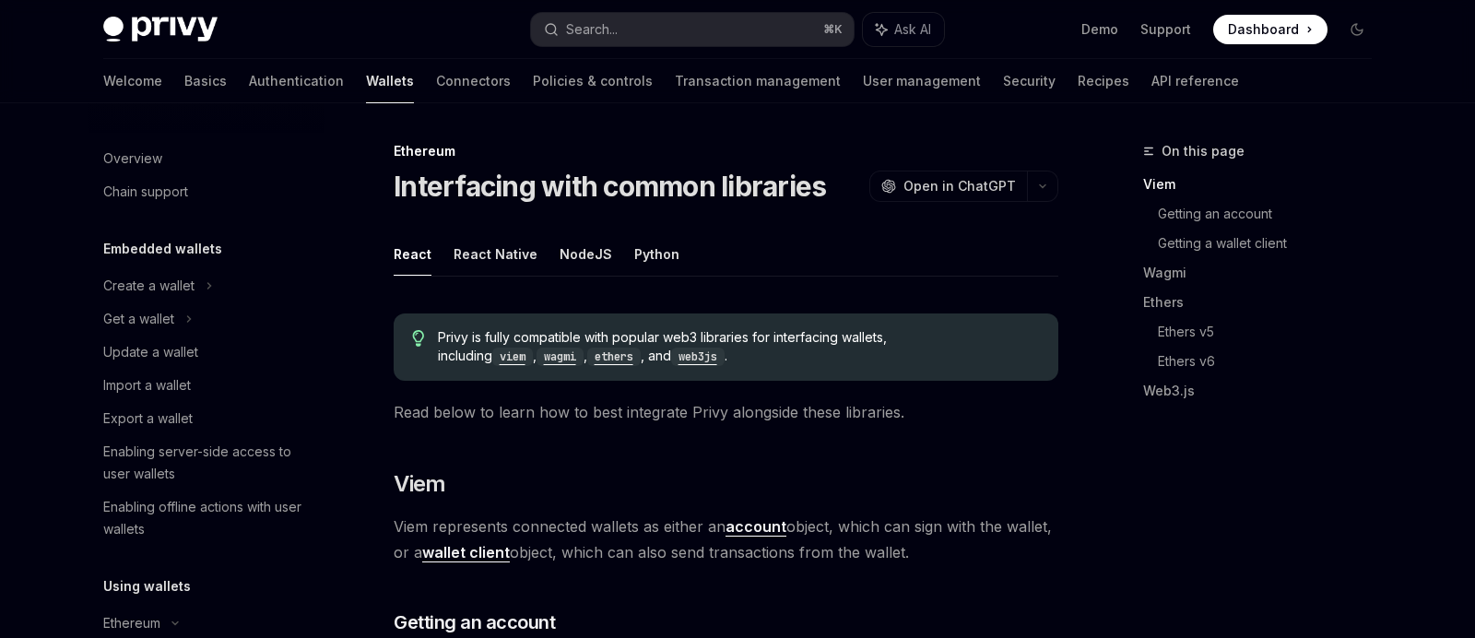
scroll to position [562, 0]
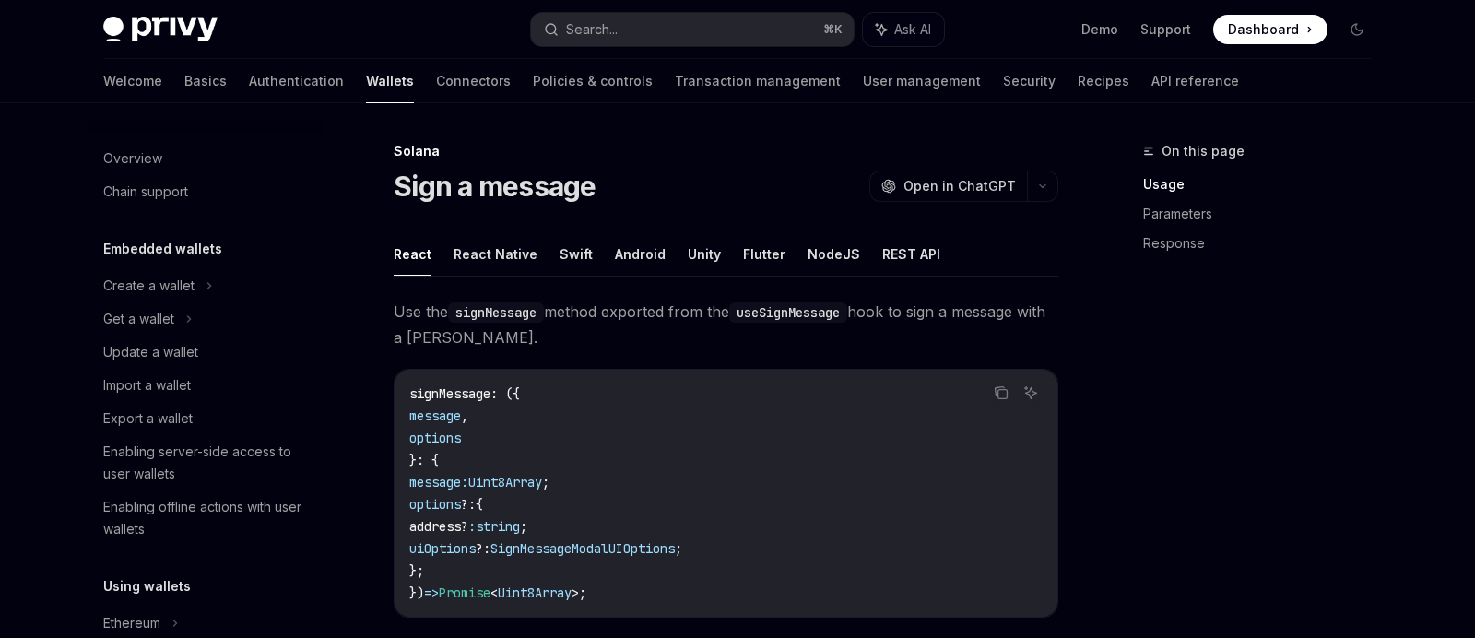
scroll to position [319, 0]
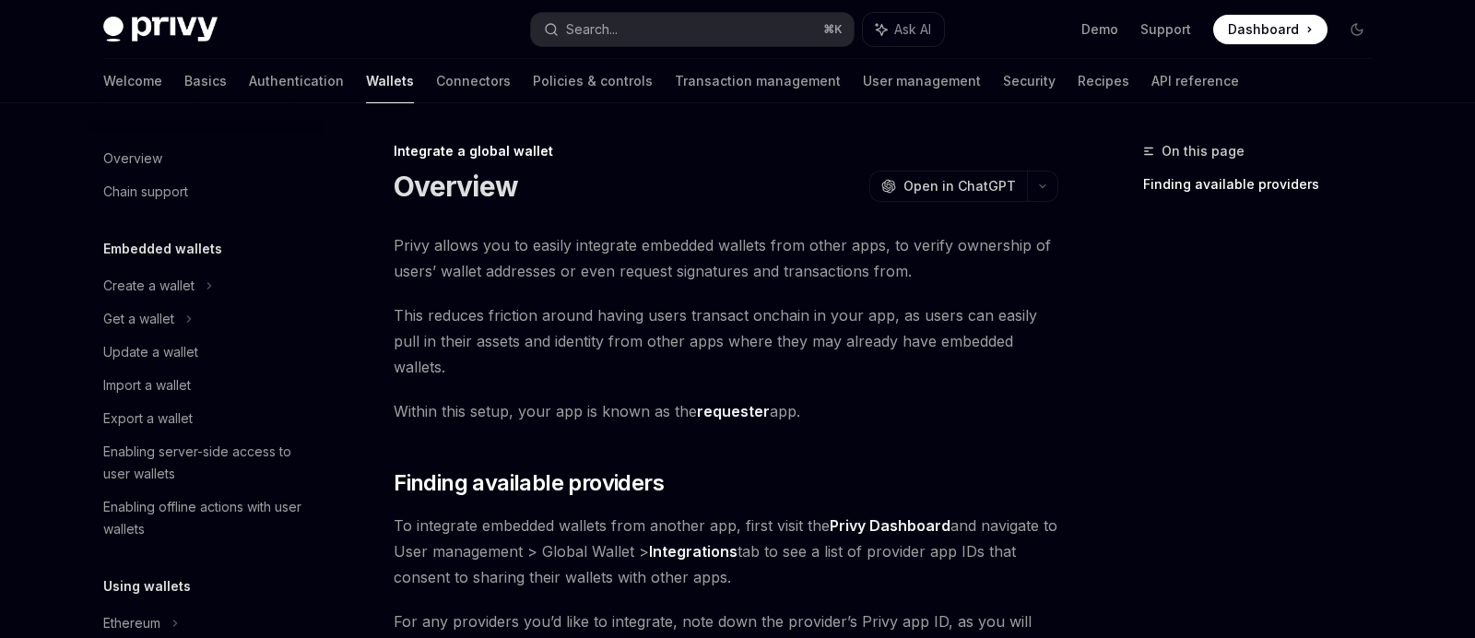
scroll to position [1189, 0]
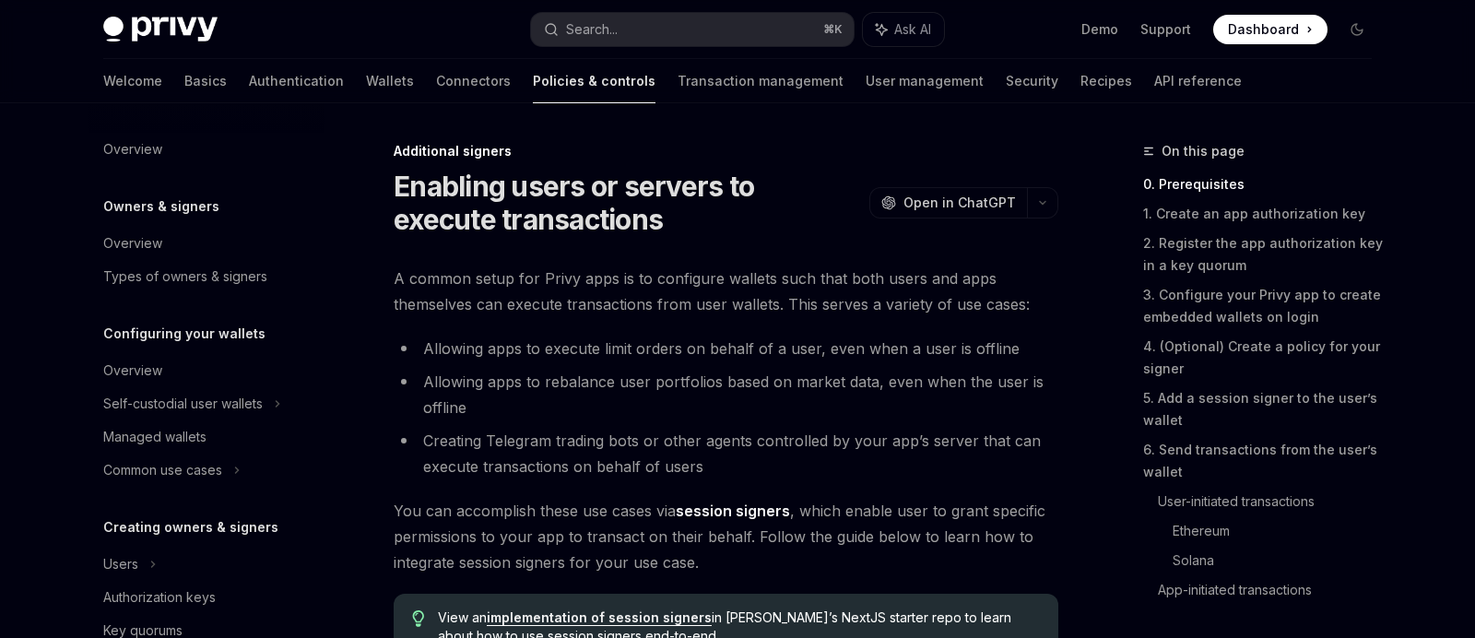
scroll to position [487, 0]
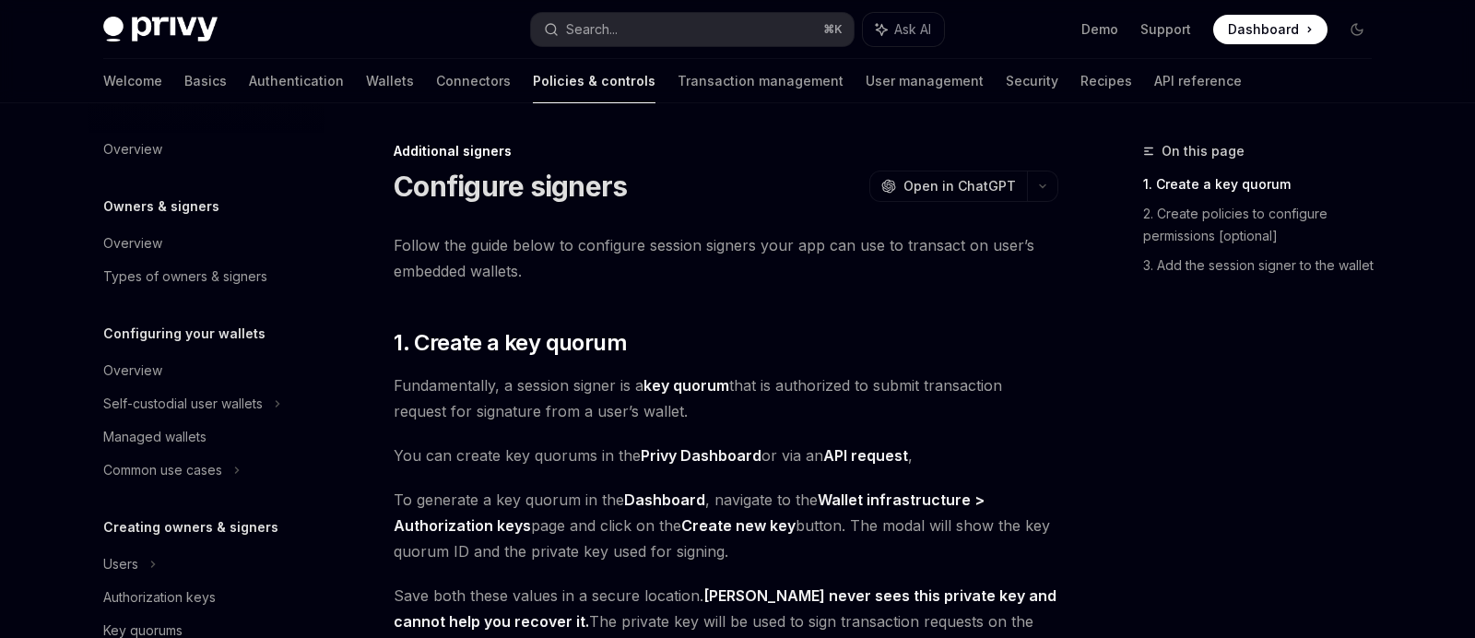
scroll to position [520, 0]
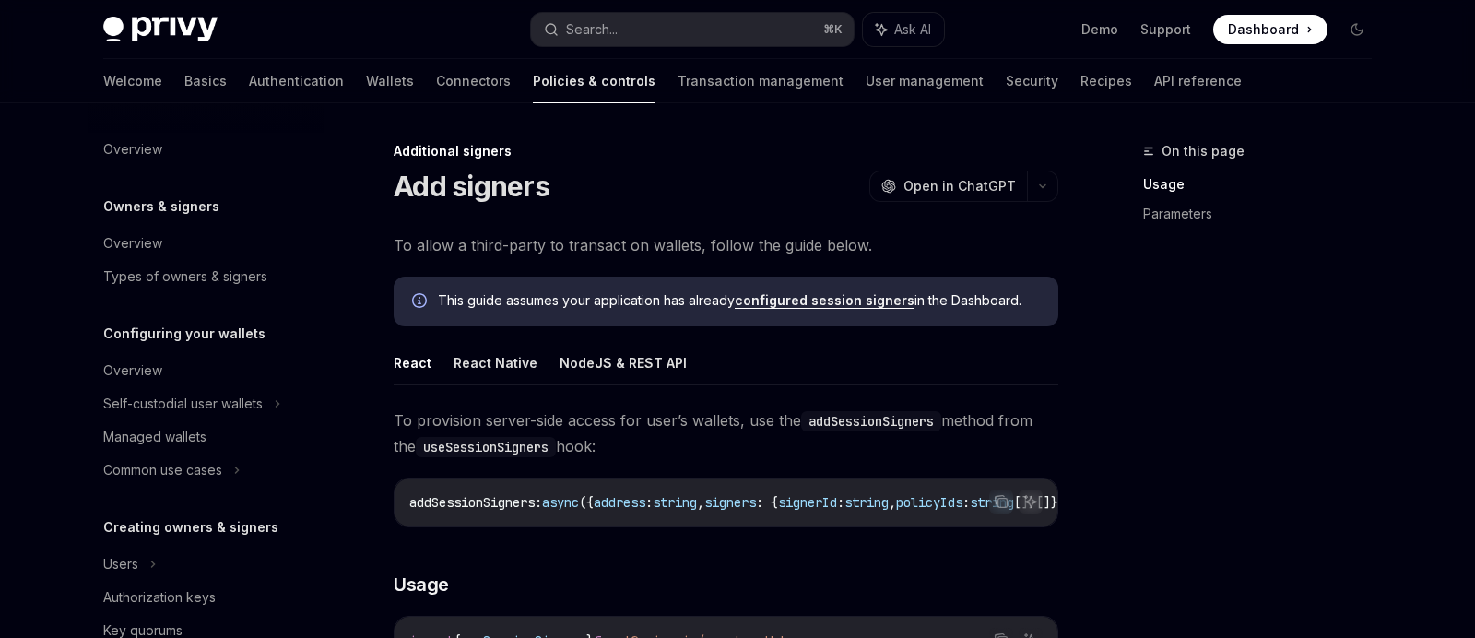
scroll to position [553, 0]
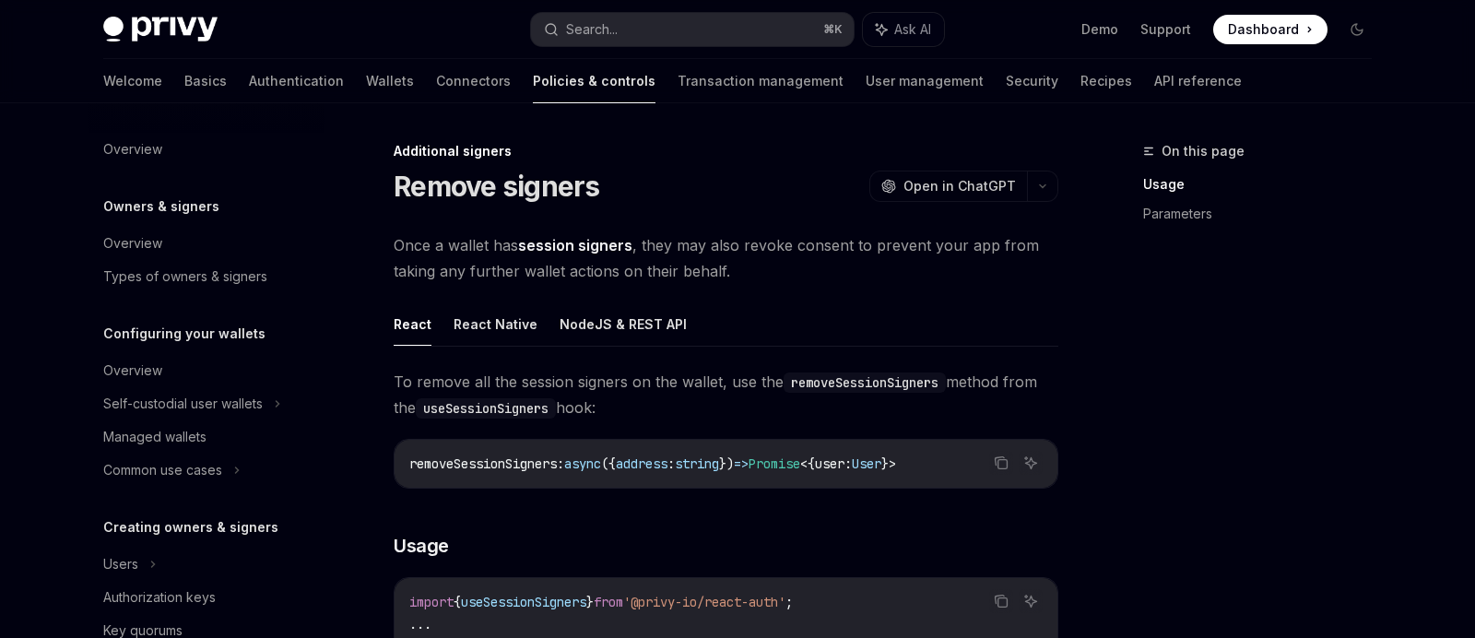
scroll to position [586, 0]
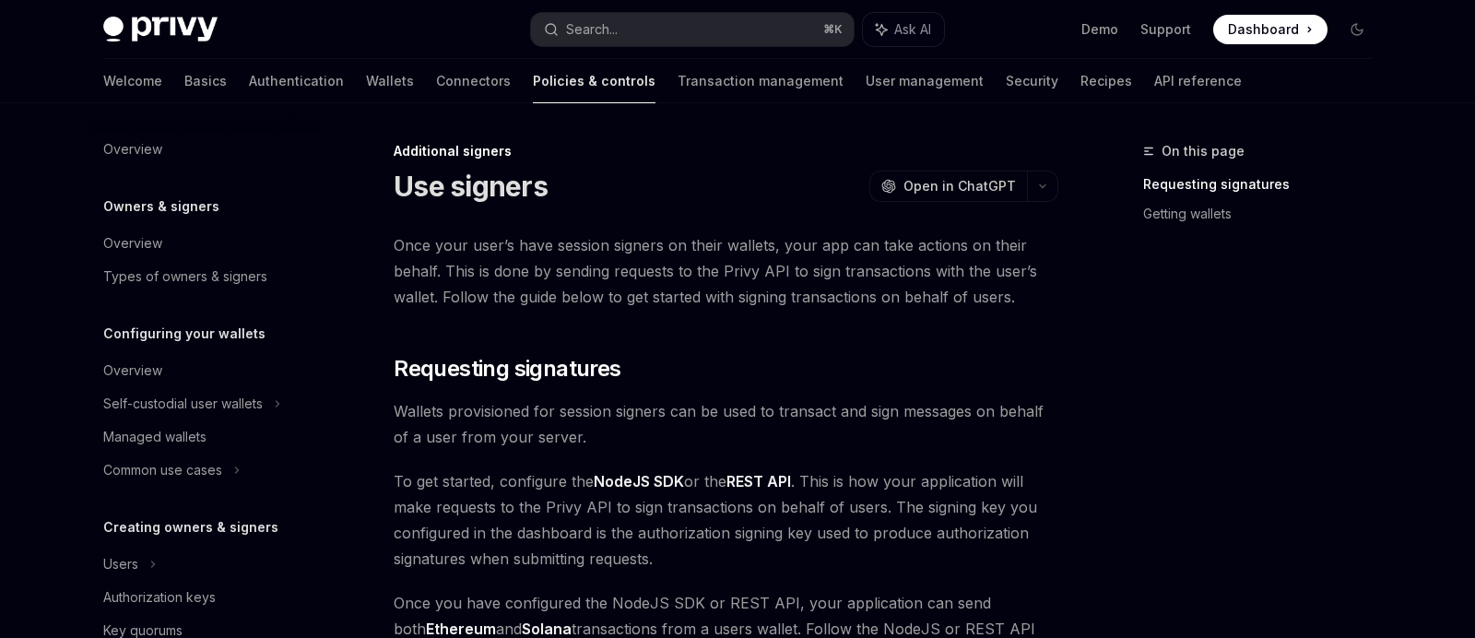
scroll to position [620, 0]
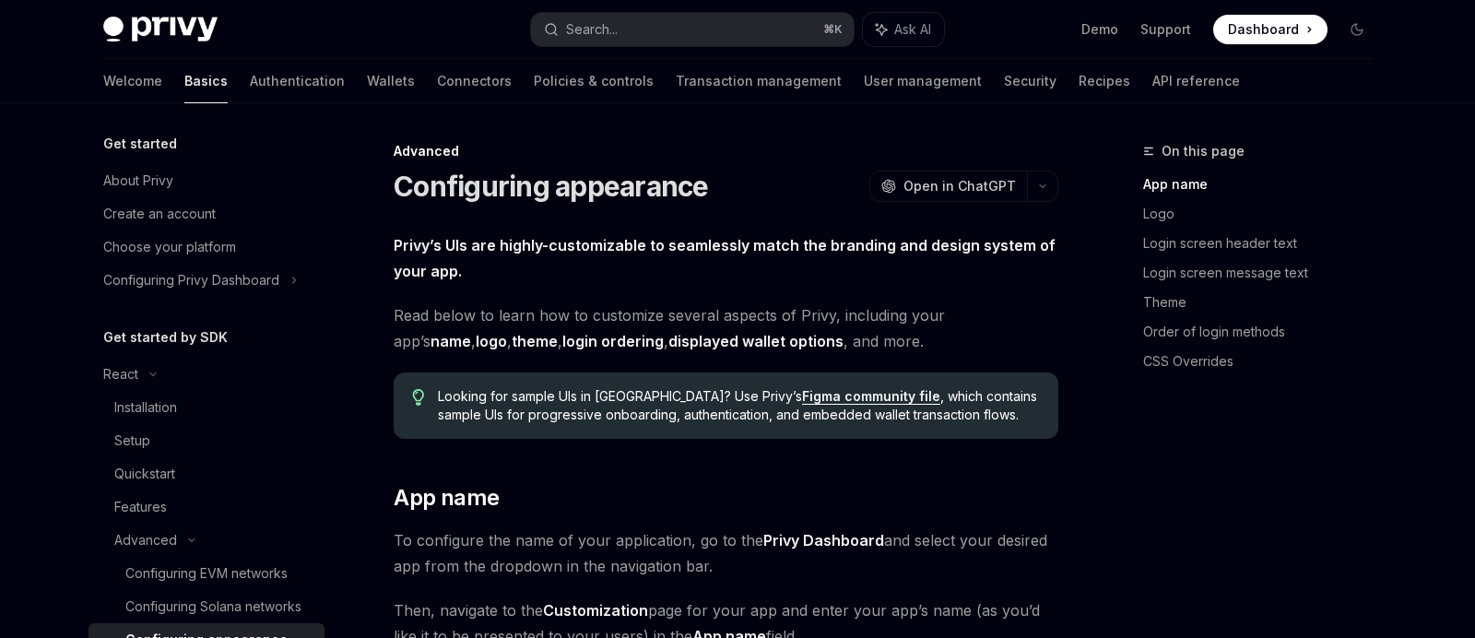
scroll to position [269, 0]
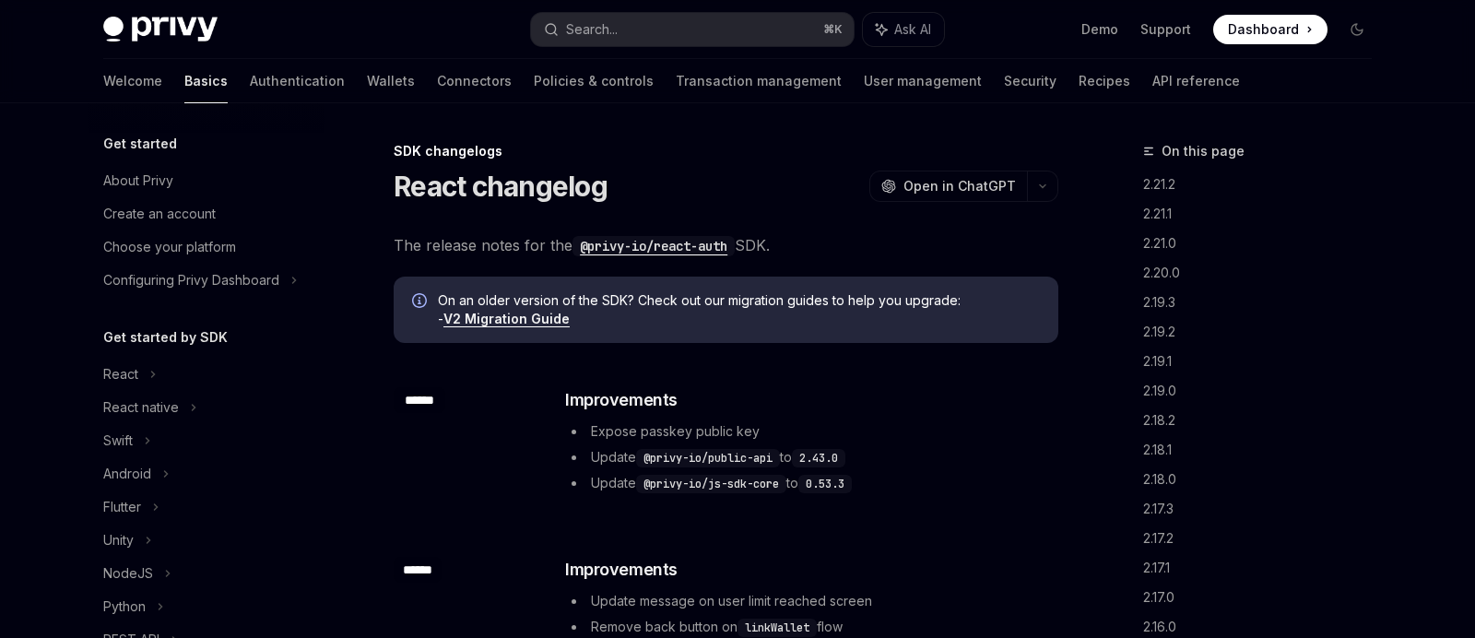
scroll to position [396, 0]
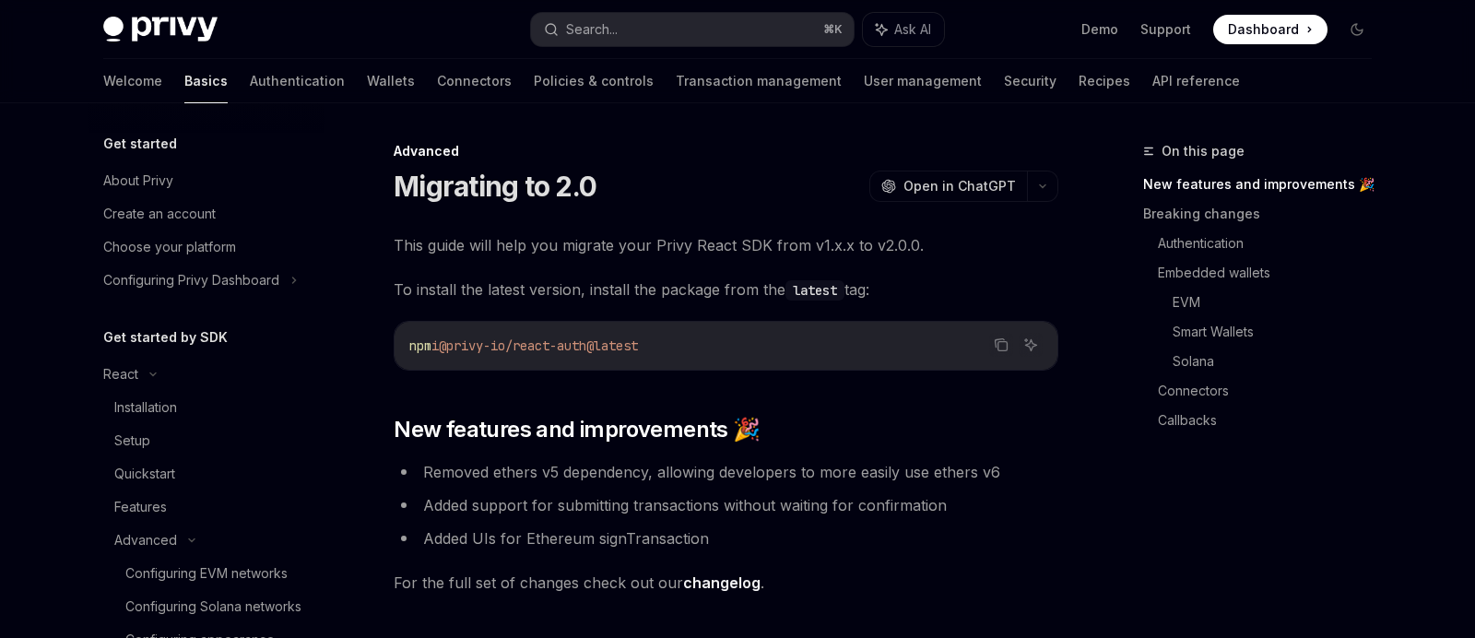
scroll to position [336, 0]
